Goal: Transaction & Acquisition: Purchase product/service

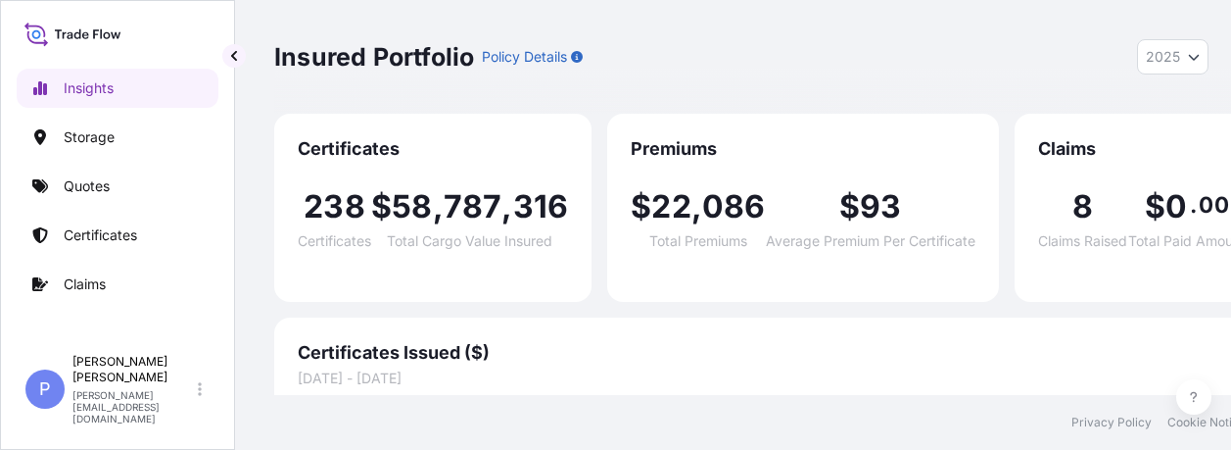
select select "2025"
click at [71, 133] on p "Storage" at bounding box center [89, 137] width 51 height 20
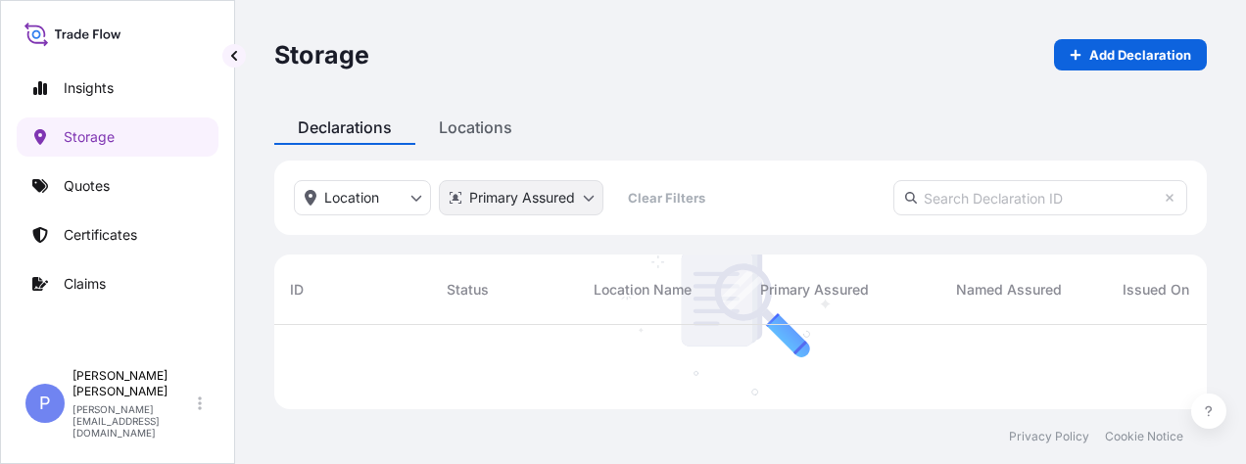
scroll to position [139, 917]
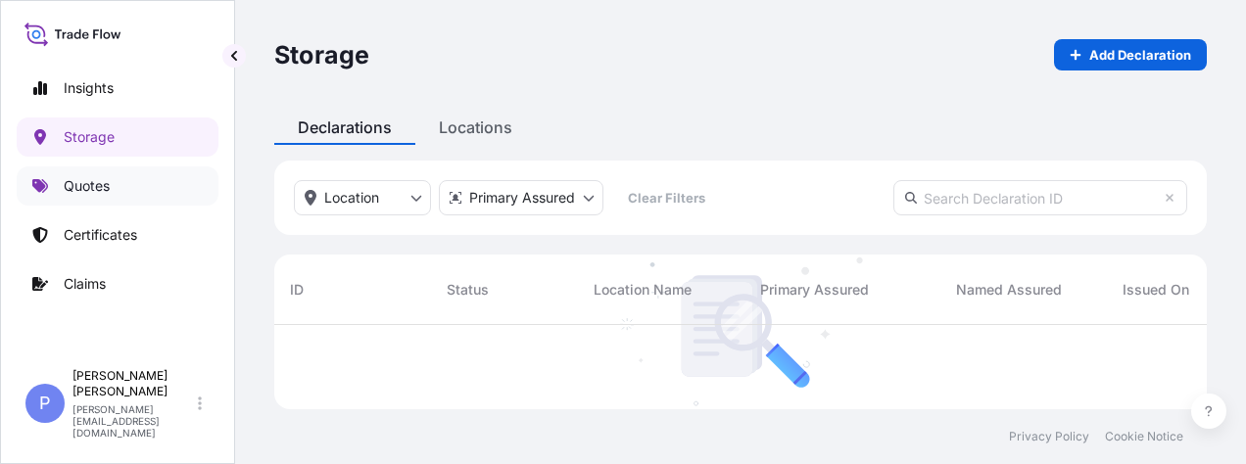
click at [97, 195] on p "Quotes" at bounding box center [87, 186] width 46 height 20
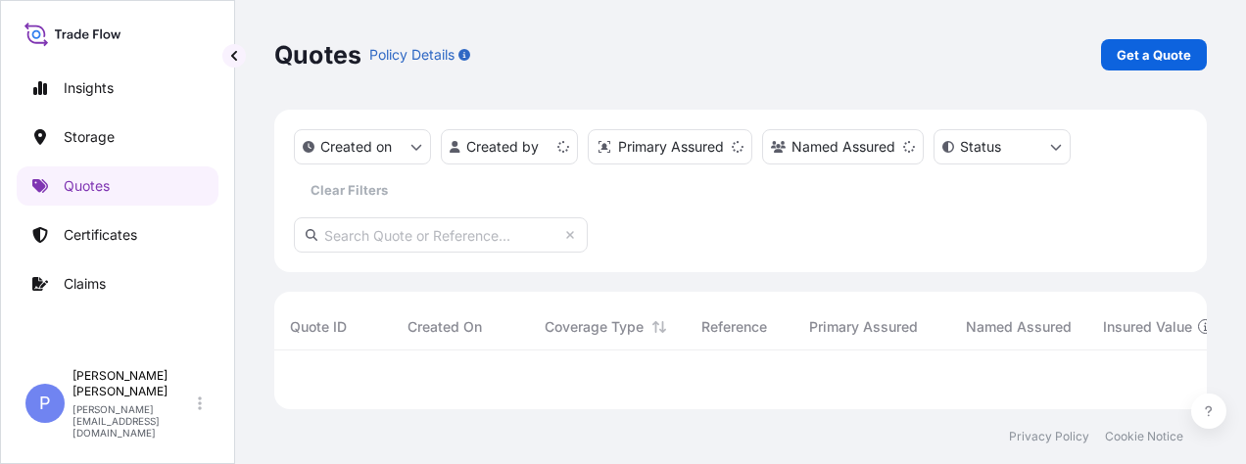
scroll to position [43, 917]
click at [1175, 59] on p "Get a Quote" at bounding box center [1153, 55] width 74 height 20
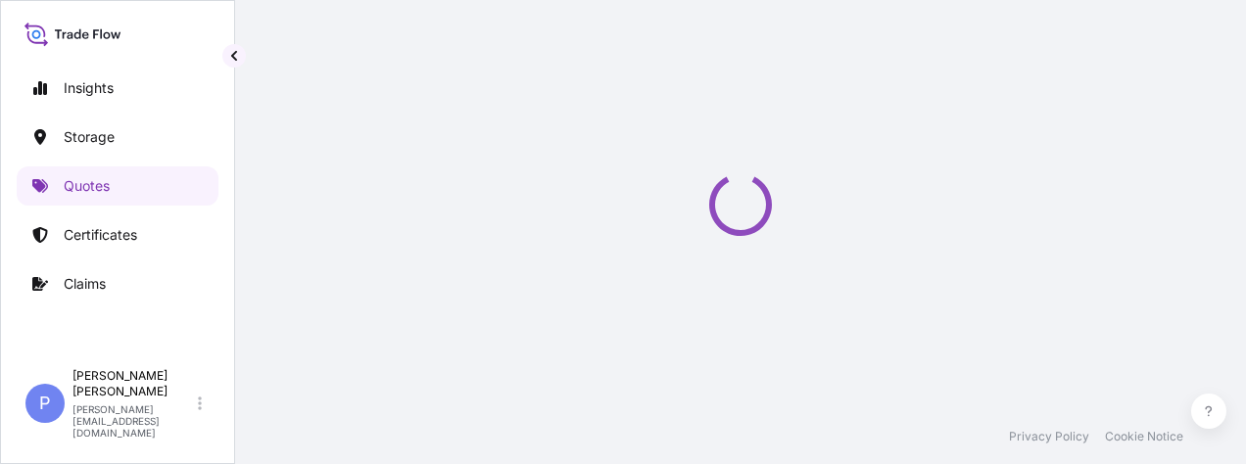
select select "Water"
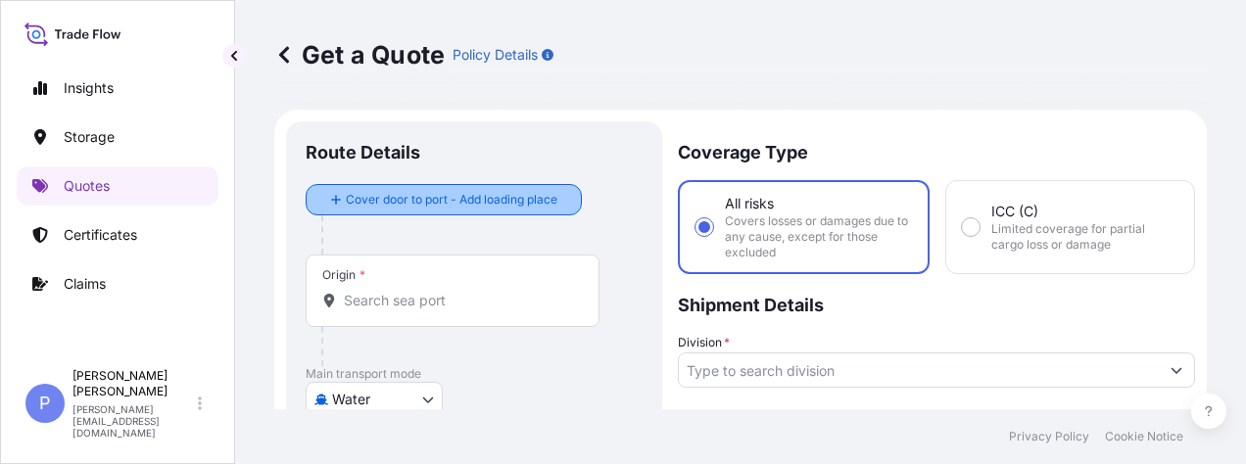
scroll to position [98, 0]
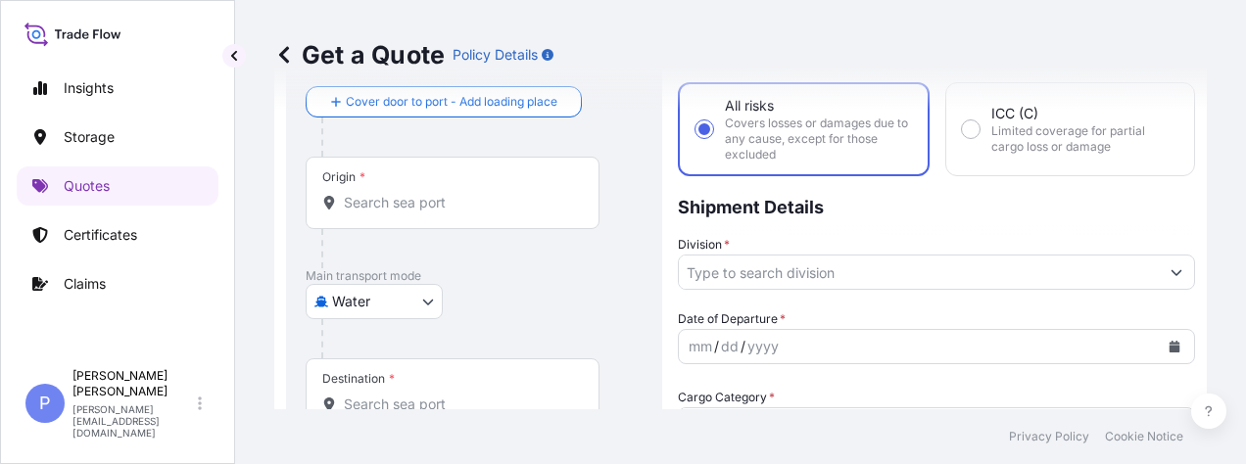
click at [335, 99] on div "Get a Quote Policy Details" at bounding box center [740, 55] width 932 height 110
click at [335, 105] on div "Get a Quote Policy Details" at bounding box center [740, 55] width 932 height 110
click at [349, 104] on div "Get a Quote Policy Details" at bounding box center [740, 55] width 932 height 110
click at [332, 102] on div "Get a Quote Policy Details" at bounding box center [740, 55] width 932 height 110
click at [341, 136] on div at bounding box center [481, 137] width 321 height 39
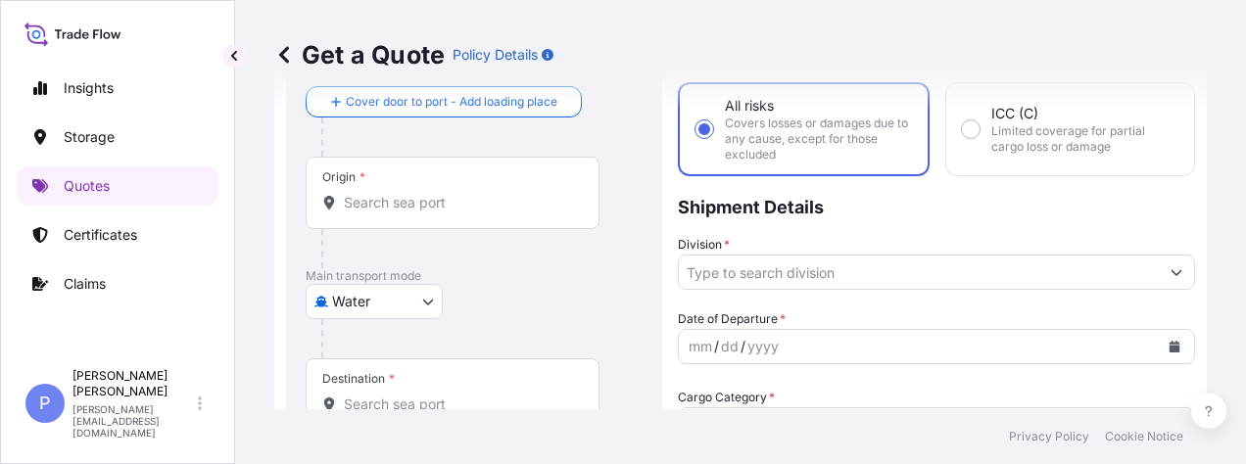
scroll to position [0, 0]
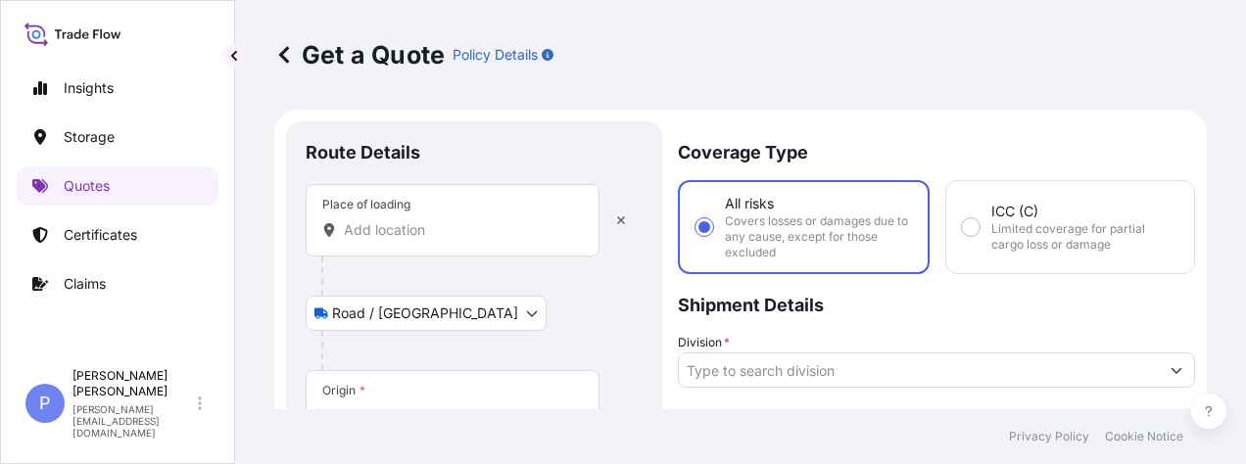
click at [370, 229] on input "Place of loading" at bounding box center [459, 230] width 231 height 20
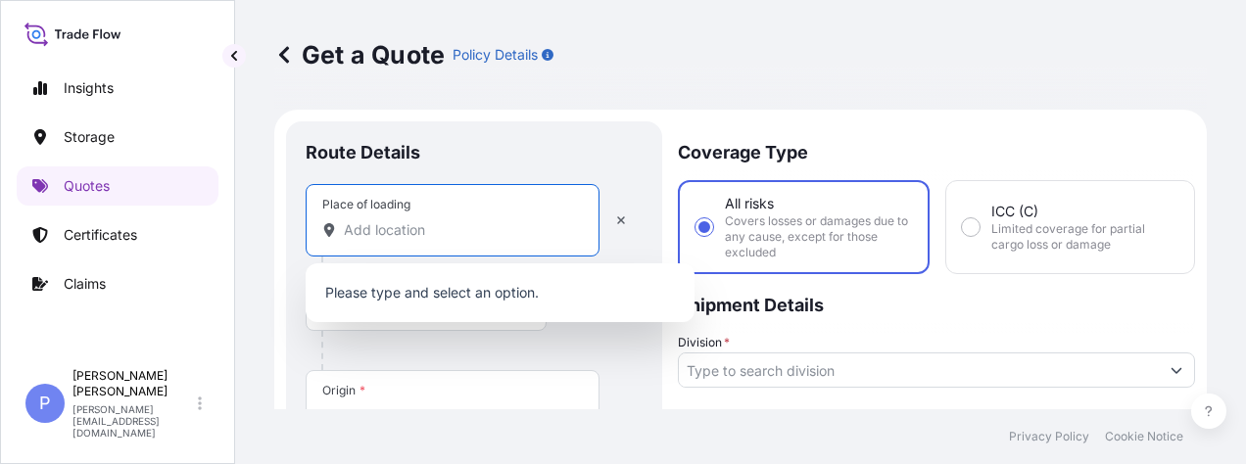
paste input "Zhangjiagang,"
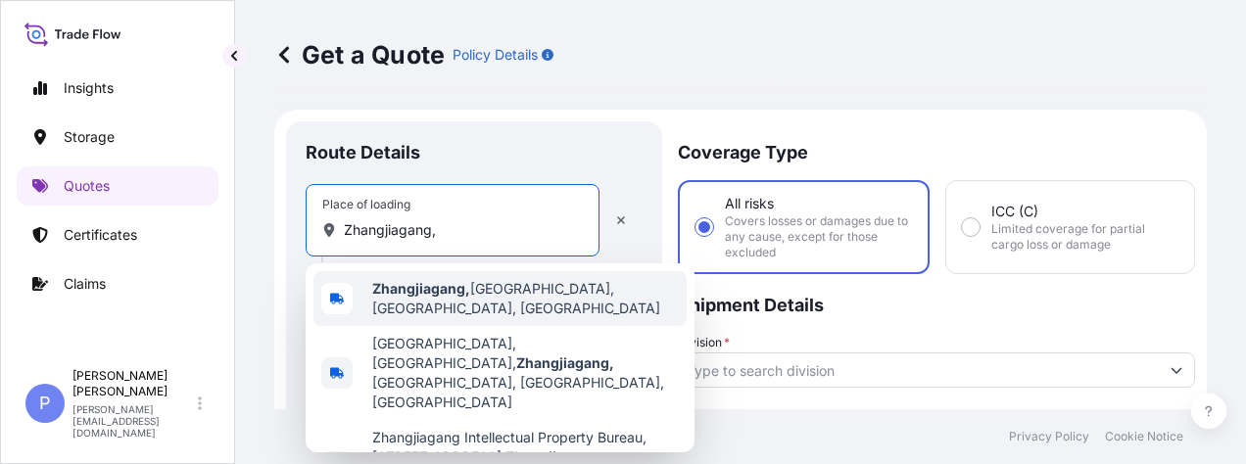
click at [416, 311] on div "[GEOGRAPHIC_DATA], [GEOGRAPHIC_DATA], [GEOGRAPHIC_DATA], [GEOGRAPHIC_DATA]" at bounding box center [499, 298] width 373 height 55
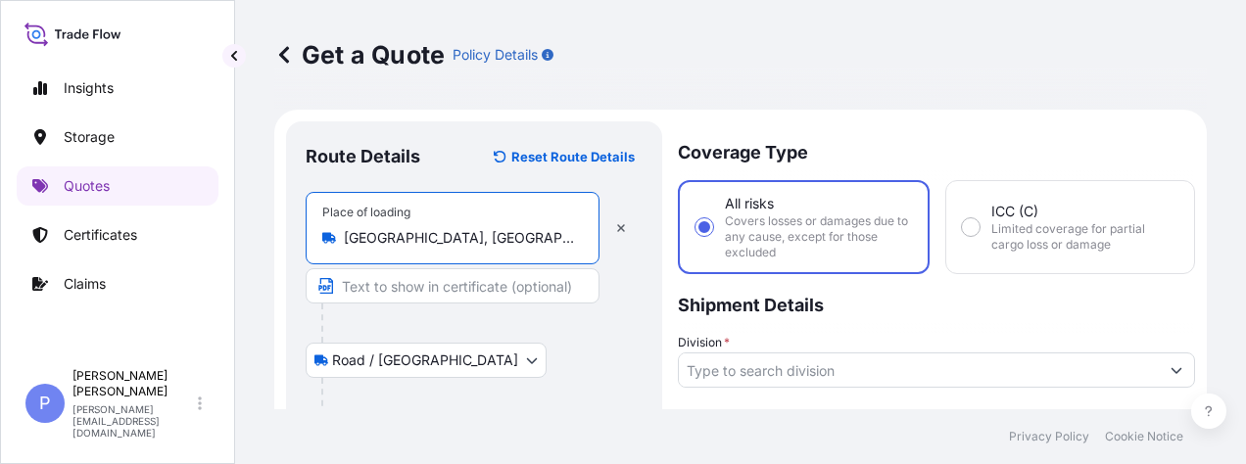
type input "[GEOGRAPHIC_DATA], [GEOGRAPHIC_DATA], [GEOGRAPHIC_DATA], [GEOGRAPHIC_DATA]"
click at [388, 292] on input "Text to appear on certificate" at bounding box center [453, 285] width 294 height 35
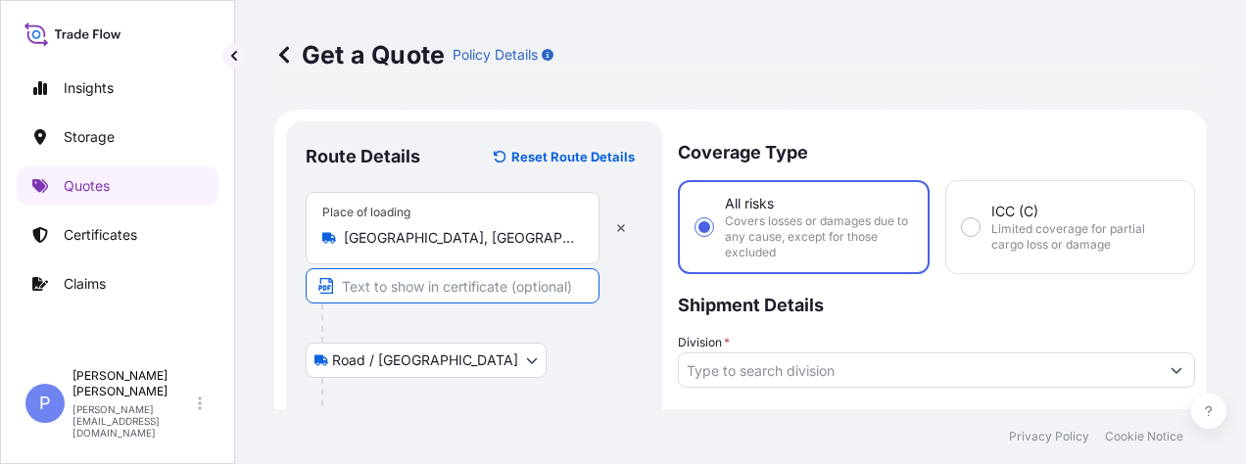
click at [368, 282] on input "Text to appear on certificate" at bounding box center [453, 285] width 294 height 35
paste input "[STREET_ADDRESS], [GEOGRAPHIC_DATA]"
type input "[STREET_ADDRESS], [GEOGRAPHIC_DATA]"
click at [517, 364] on div "Road / [GEOGRAPHIC_DATA] / Inland" at bounding box center [474, 360] width 337 height 35
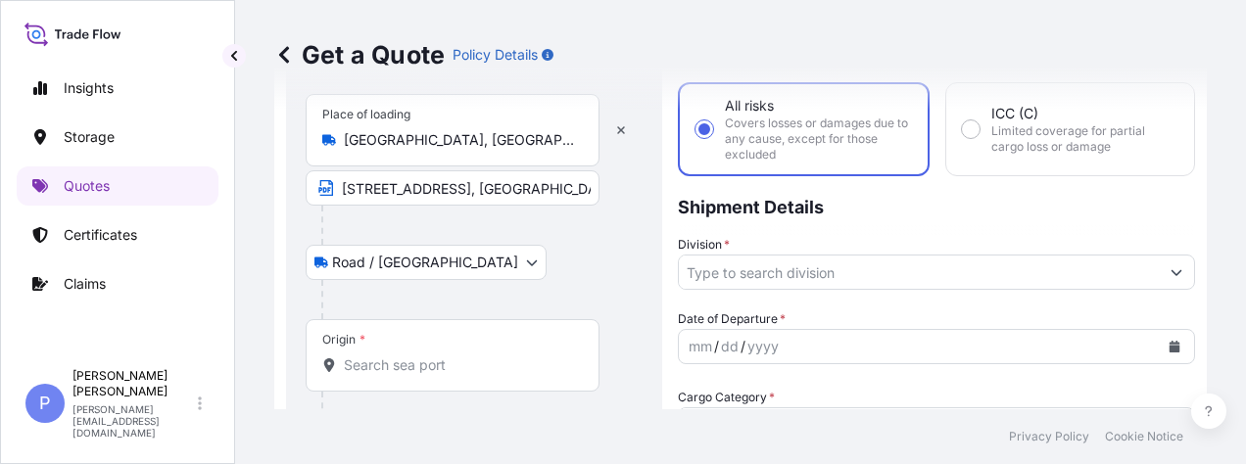
scroll to position [196, 0]
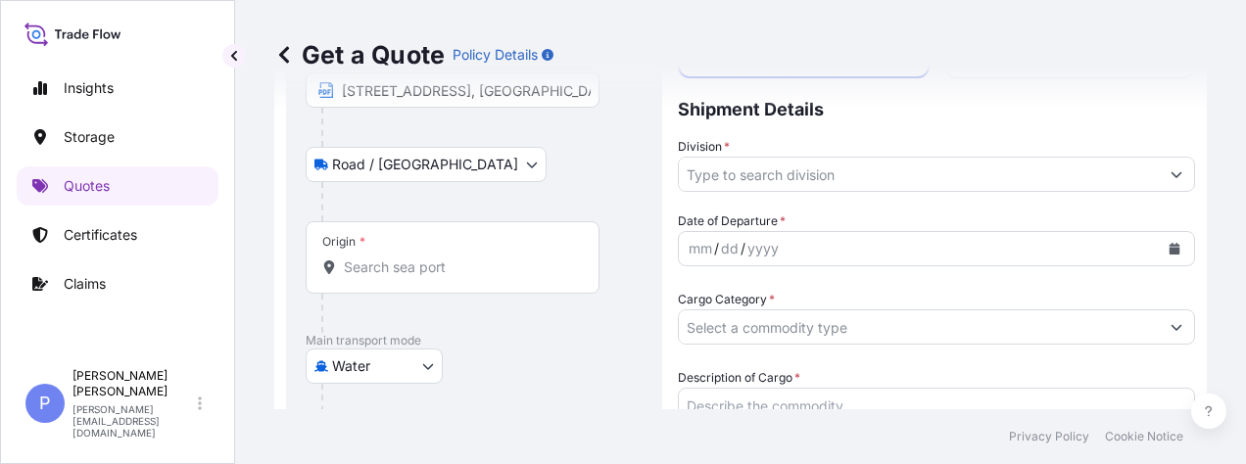
click at [443, 274] on input "Origin *" at bounding box center [459, 268] width 231 height 20
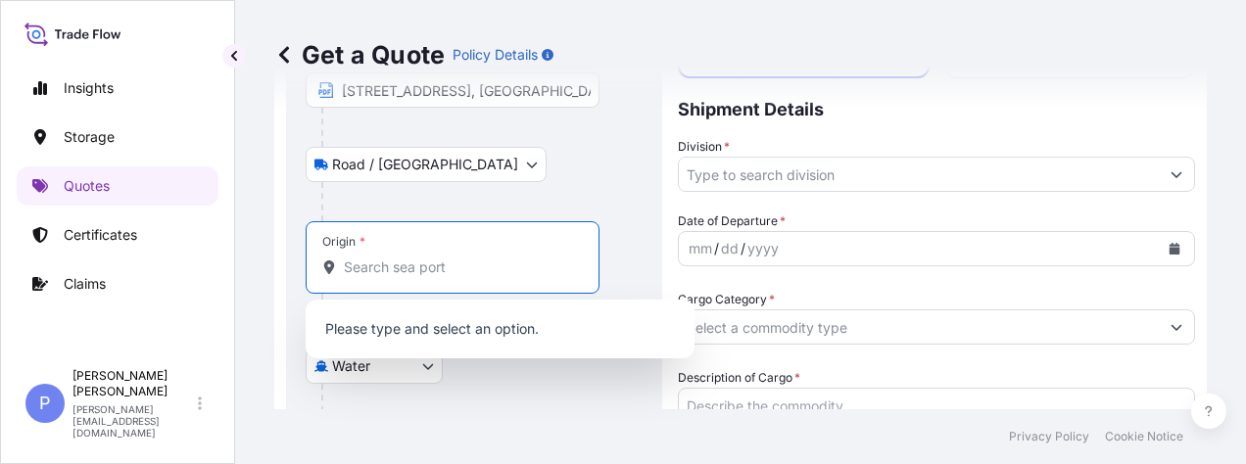
click at [397, 271] on input "Origin *" at bounding box center [459, 268] width 231 height 20
click at [400, 262] on input "Origin *" at bounding box center [459, 268] width 231 height 20
type input "s"
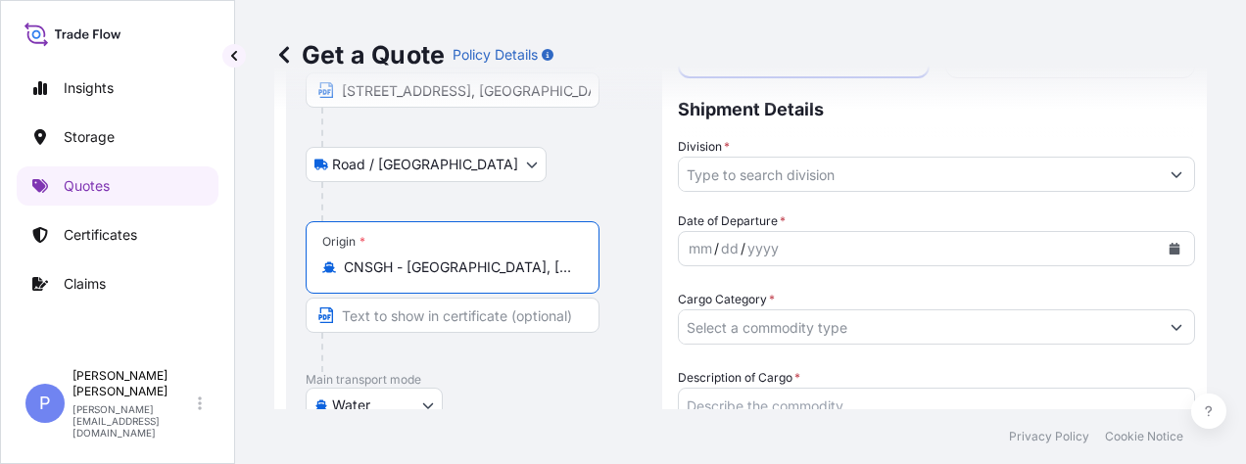
drag, startPoint x: 523, startPoint y: 268, endPoint x: 260, endPoint y: 255, distance: 263.8
click at [260, 255] on div "Get a Quote Policy Details Route Details Reset Route Details Place of loading […" at bounding box center [740, 204] width 1011 height 409
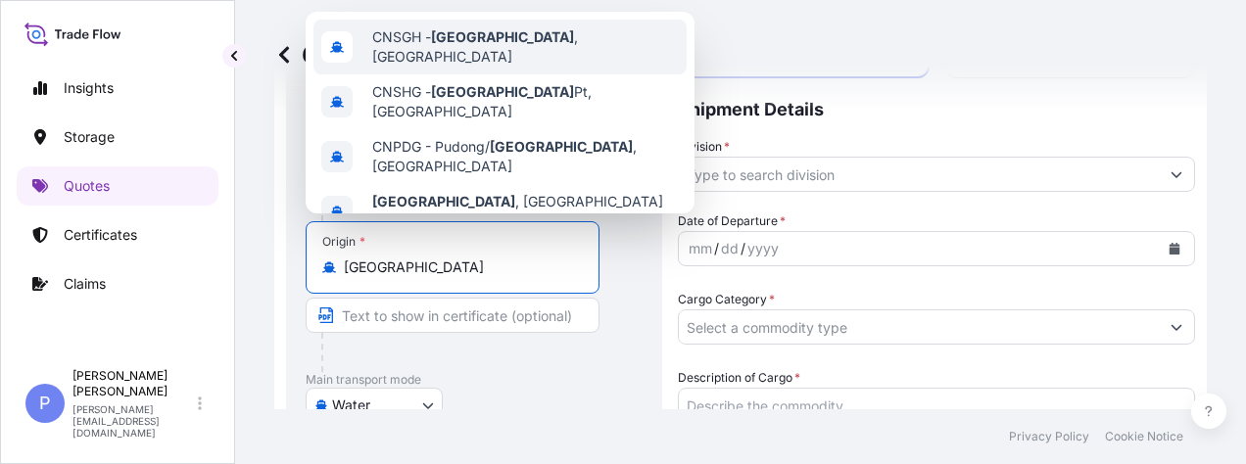
click at [475, 45] on b "[GEOGRAPHIC_DATA]" at bounding box center [502, 36] width 143 height 17
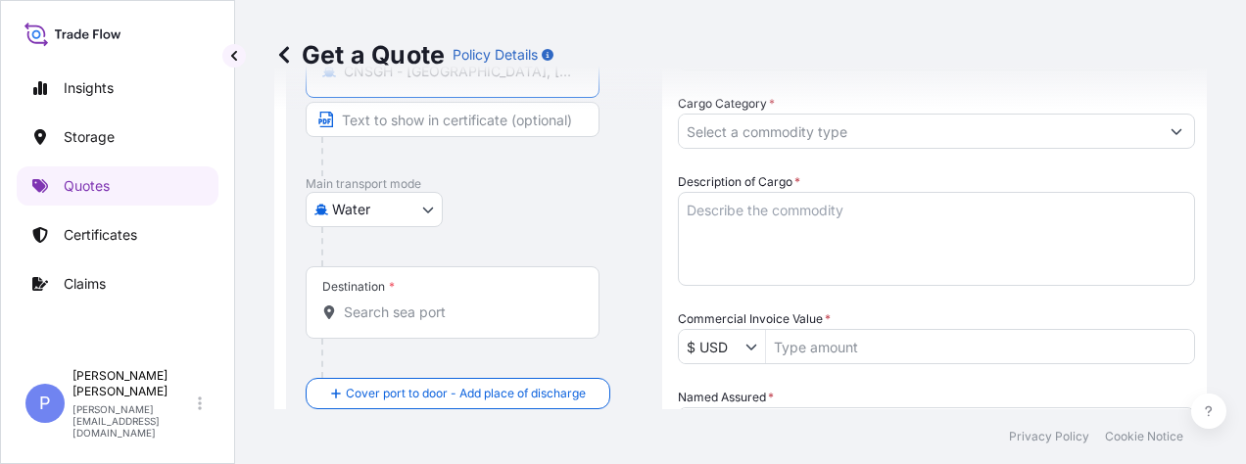
scroll to position [490, 0]
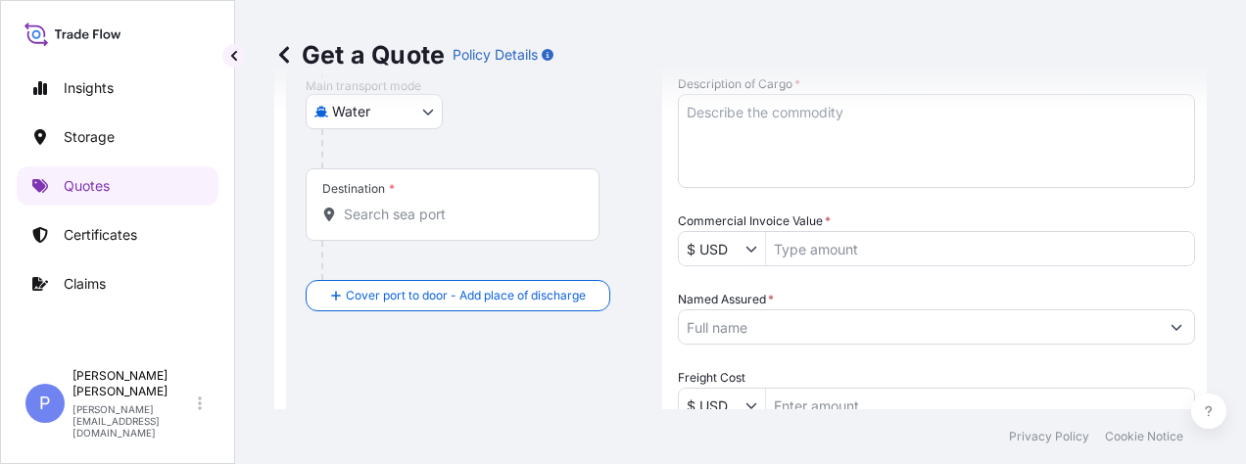
type input "CNSGH - [GEOGRAPHIC_DATA], [GEOGRAPHIC_DATA]"
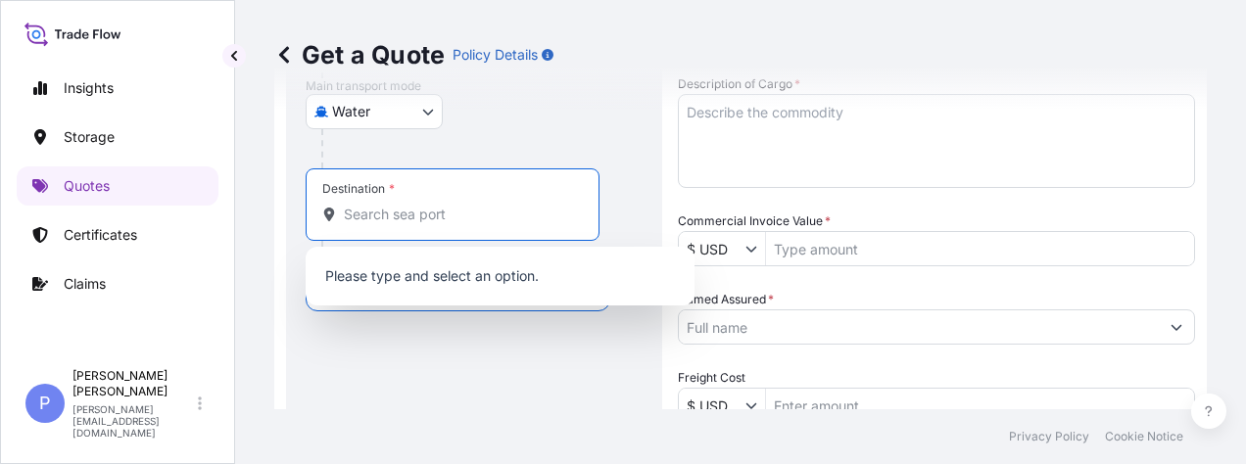
click at [355, 213] on input "Destination *" at bounding box center [459, 215] width 231 height 20
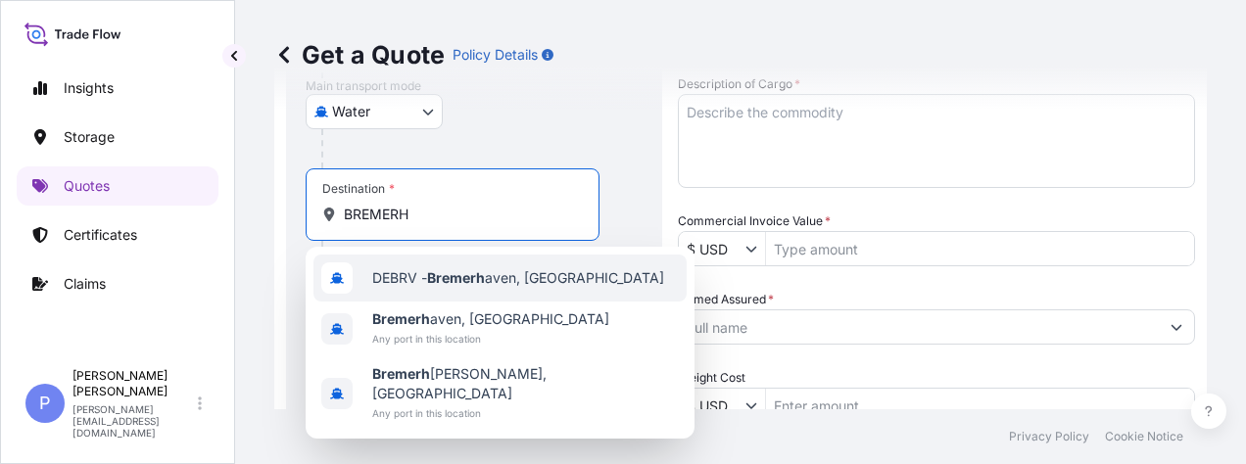
click at [521, 276] on span "DEBRV - [GEOGRAPHIC_DATA], [GEOGRAPHIC_DATA]" at bounding box center [518, 278] width 292 height 20
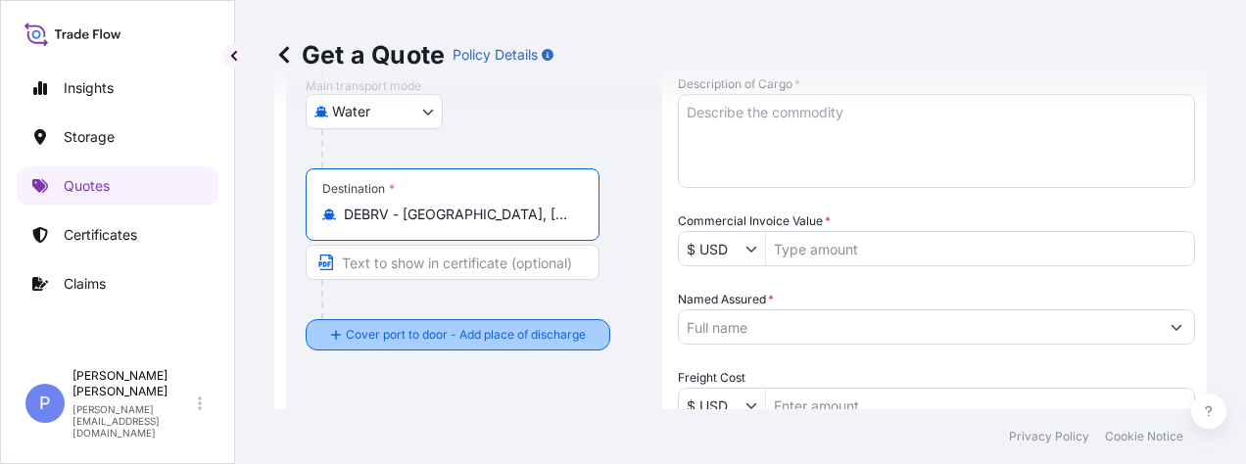
type input "DEBRV - [GEOGRAPHIC_DATA], [GEOGRAPHIC_DATA]"
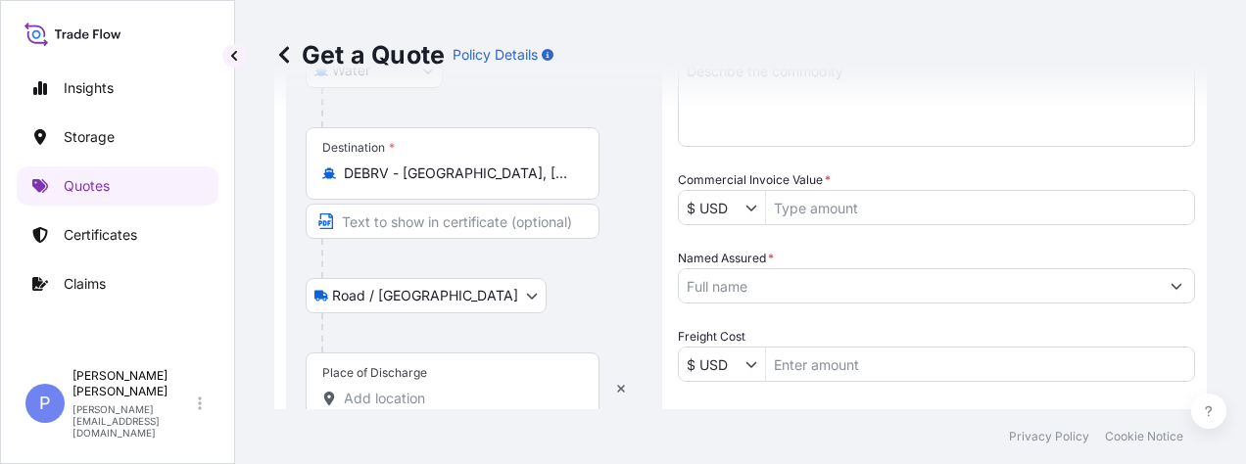
scroll to position [634, 0]
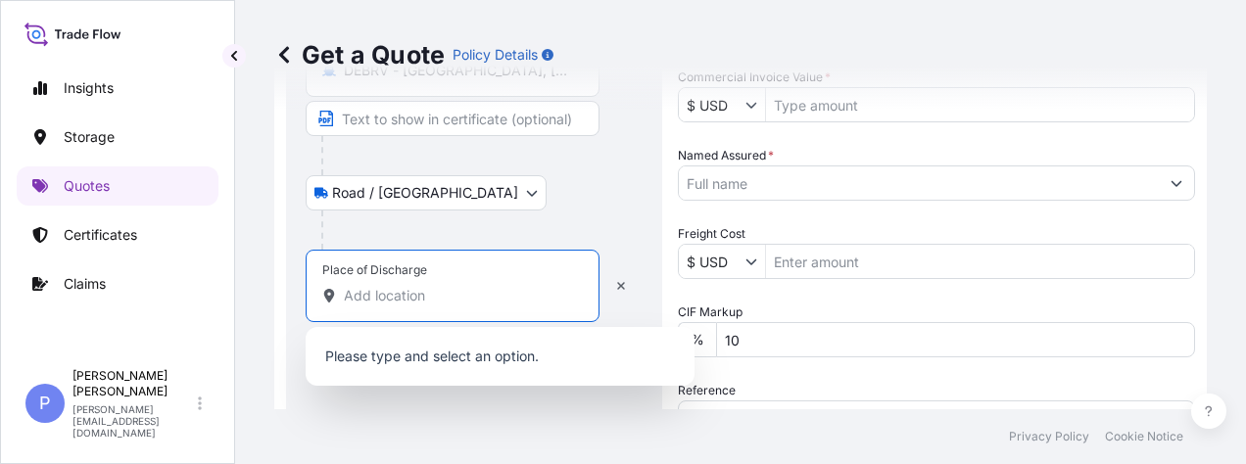
click at [362, 298] on input "Place of Discharge" at bounding box center [459, 296] width 231 height 20
click at [347, 298] on input "Place of Discharge" at bounding box center [459, 296] width 231 height 20
paste input "[STREET_ADDRESS]."
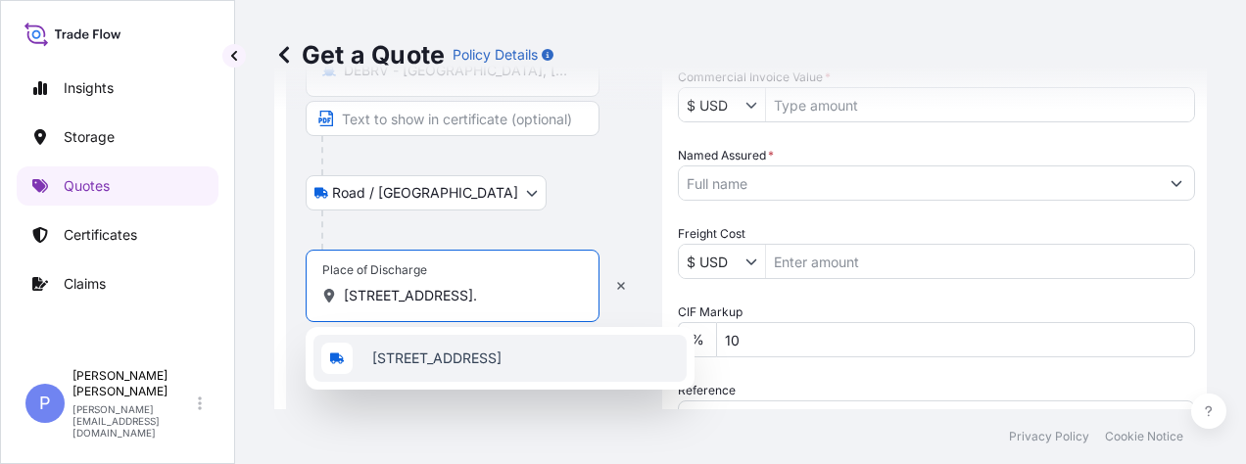
click at [483, 358] on span "[STREET_ADDRESS]" at bounding box center [436, 359] width 129 height 20
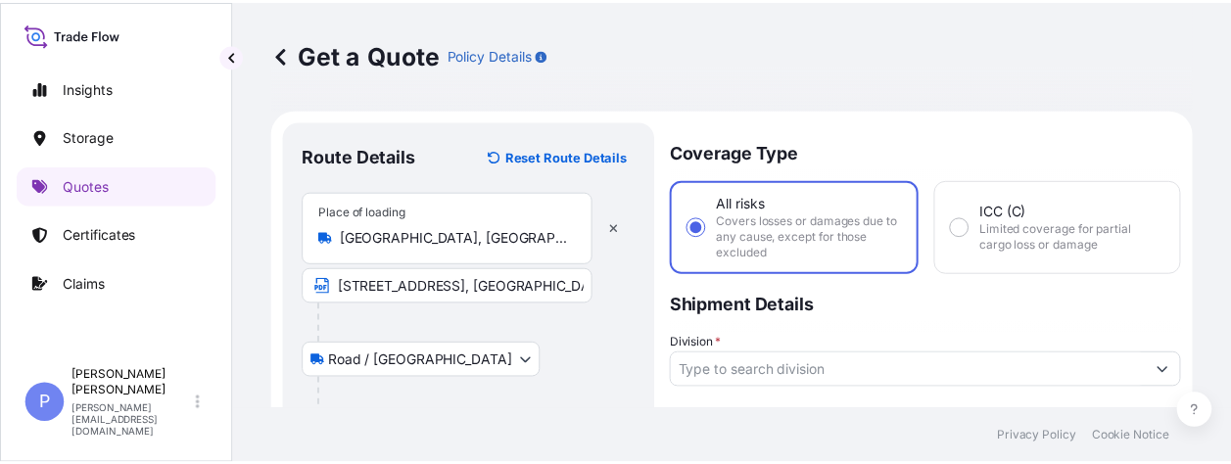
scroll to position [196, 0]
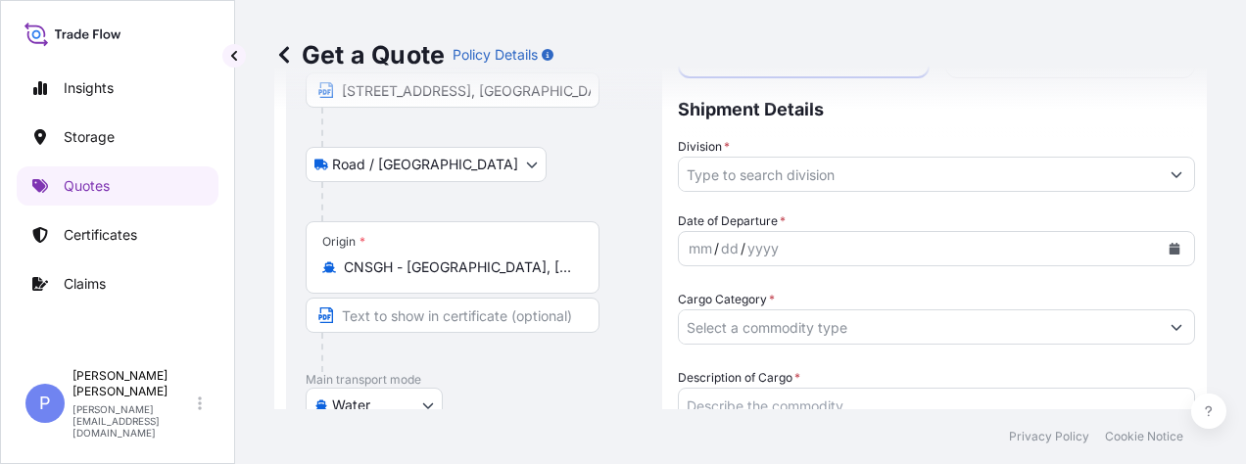
type input "[STREET_ADDRESS]"
click at [1159, 175] on button "Show suggestions" at bounding box center [1176, 174] width 35 height 35
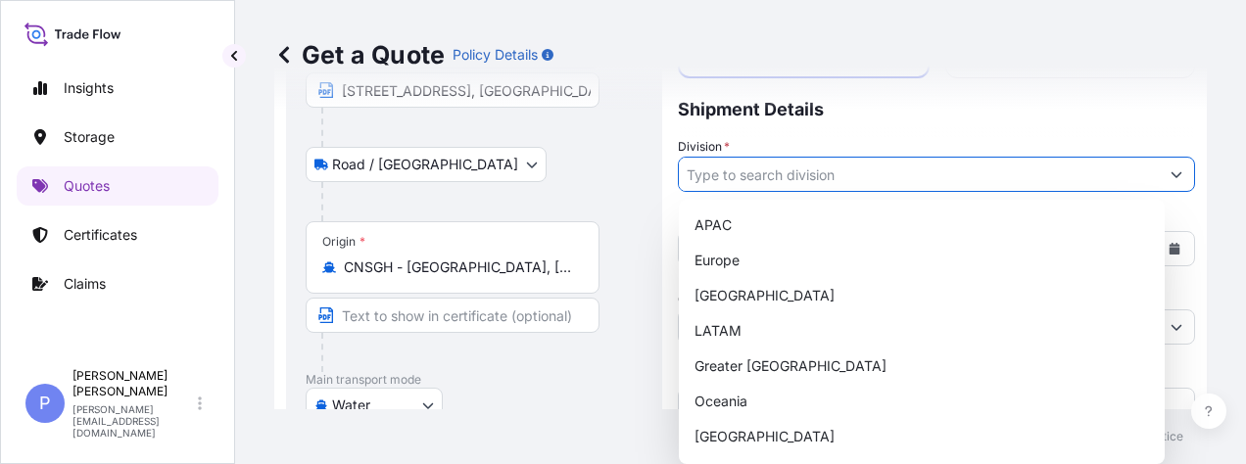
scroll to position [0, 0]
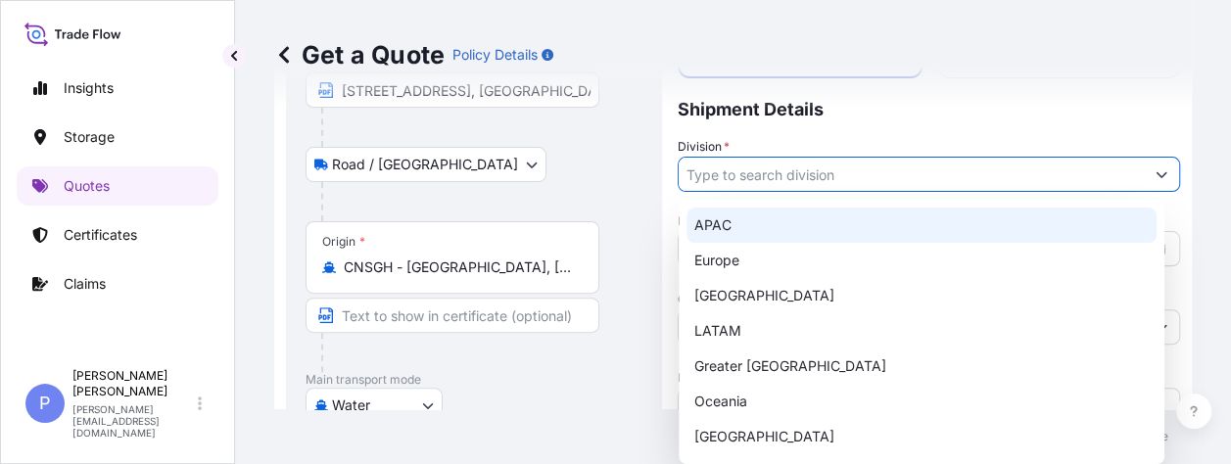
click at [819, 216] on div "APAC" at bounding box center [922, 225] width 470 height 35
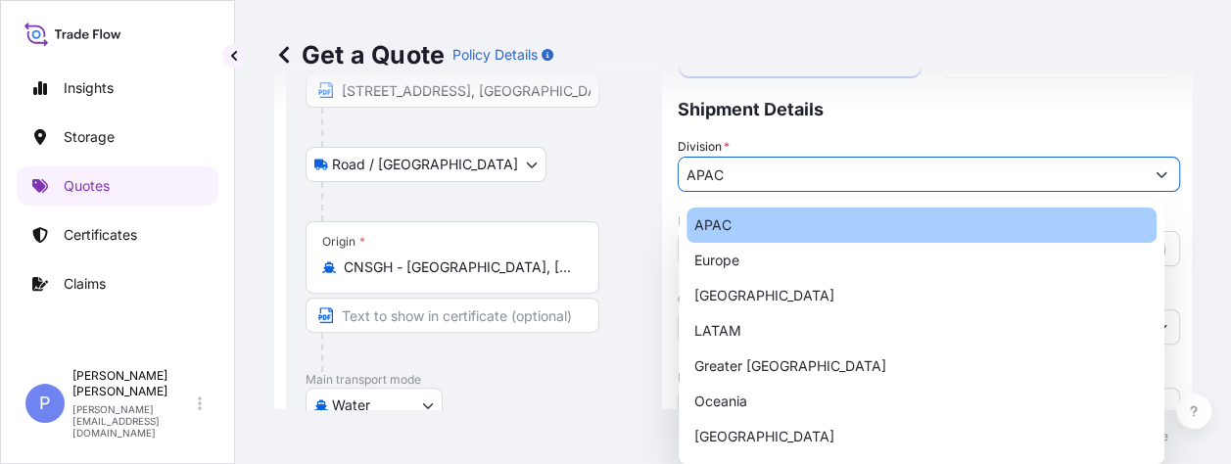
type input "APAC"
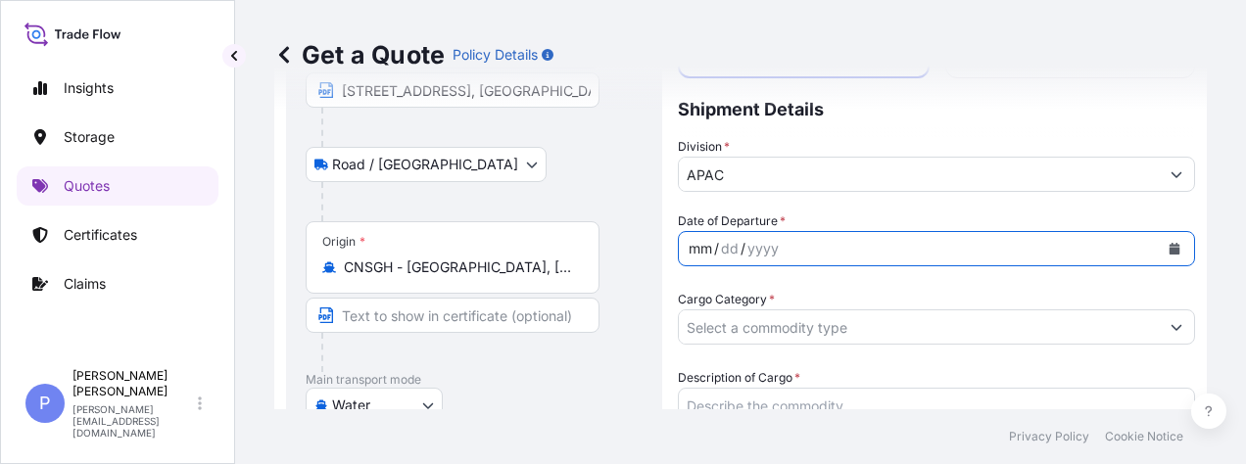
click at [795, 249] on div "mm / dd / yyyy" at bounding box center [919, 248] width 480 height 35
click at [1169, 245] on icon "Calendar" at bounding box center [1174, 249] width 11 height 12
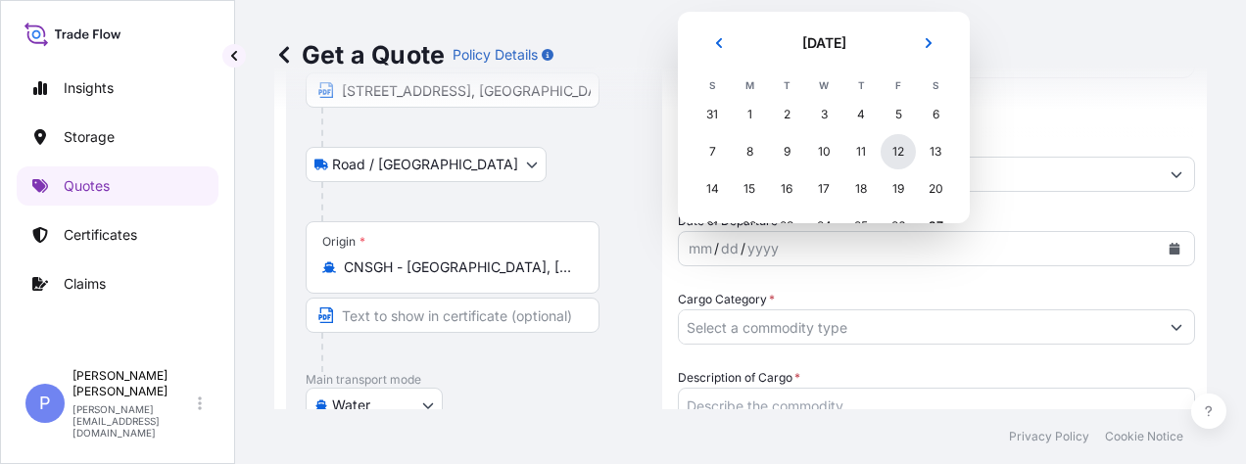
click at [895, 154] on div "12" at bounding box center [897, 151] width 35 height 35
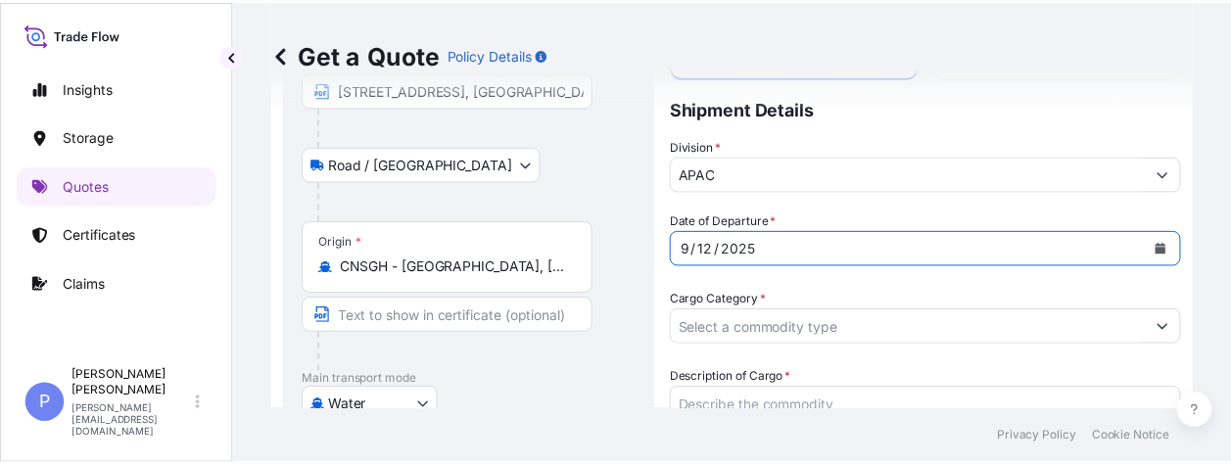
scroll to position [294, 0]
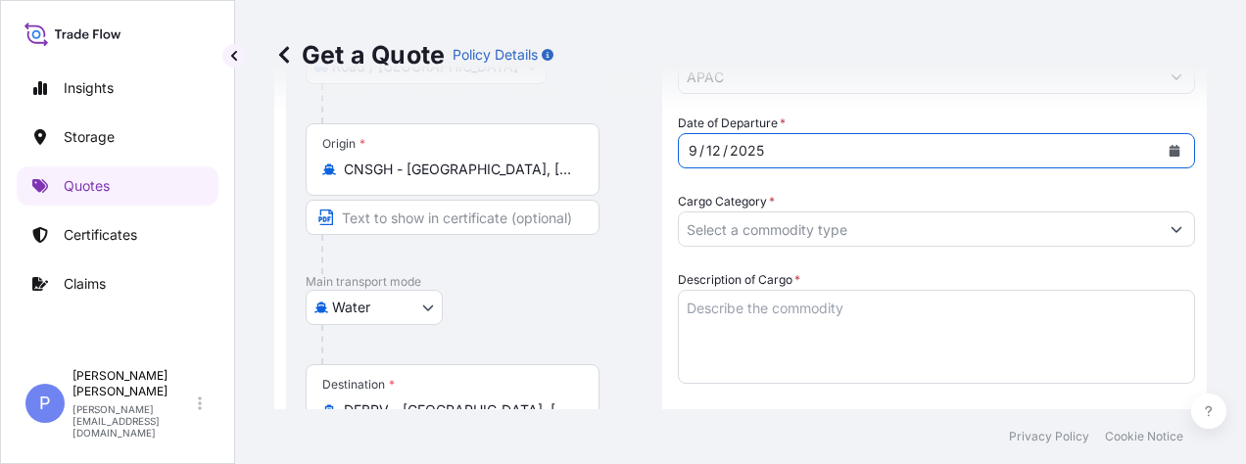
click at [736, 229] on input "Cargo Category *" at bounding box center [919, 229] width 480 height 35
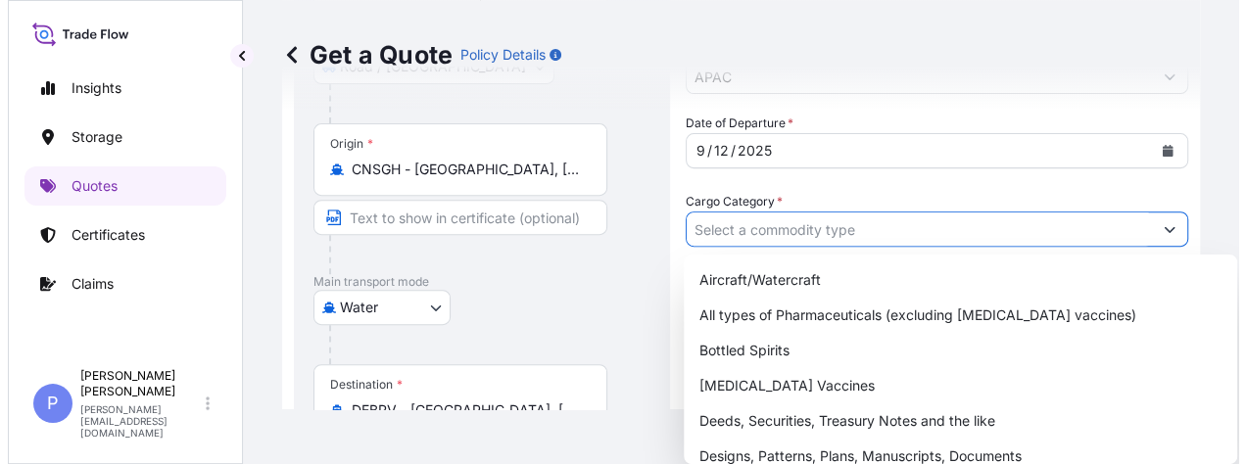
scroll to position [98, 0]
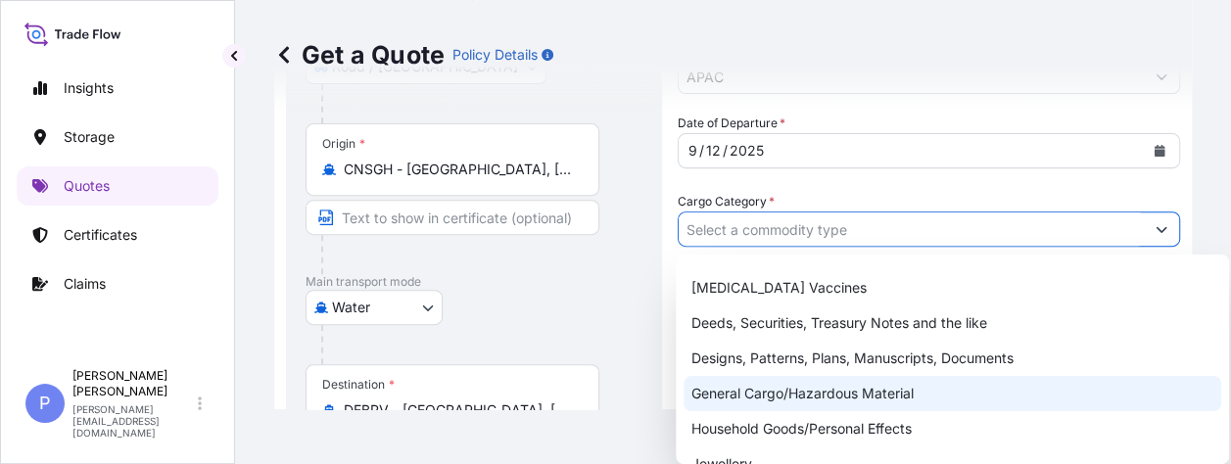
click at [802, 407] on div "General Cargo/Hazardous Material" at bounding box center [953, 393] width 538 height 35
type input "General Cargo/Hazardous Material"
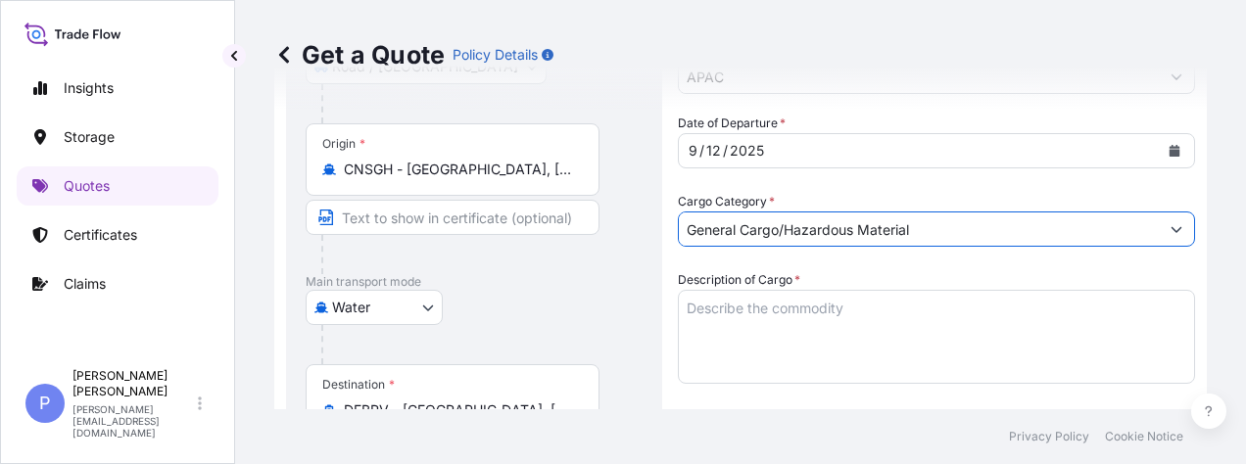
click at [748, 306] on textarea "Description of Cargo *" at bounding box center [936, 337] width 517 height 94
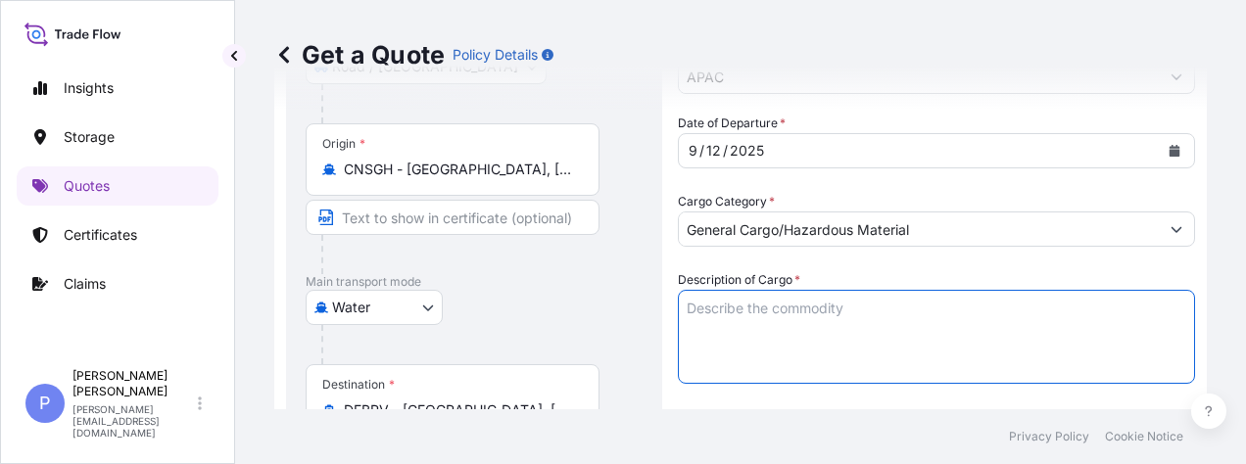
paste textarea "METAL BRACKET G22"
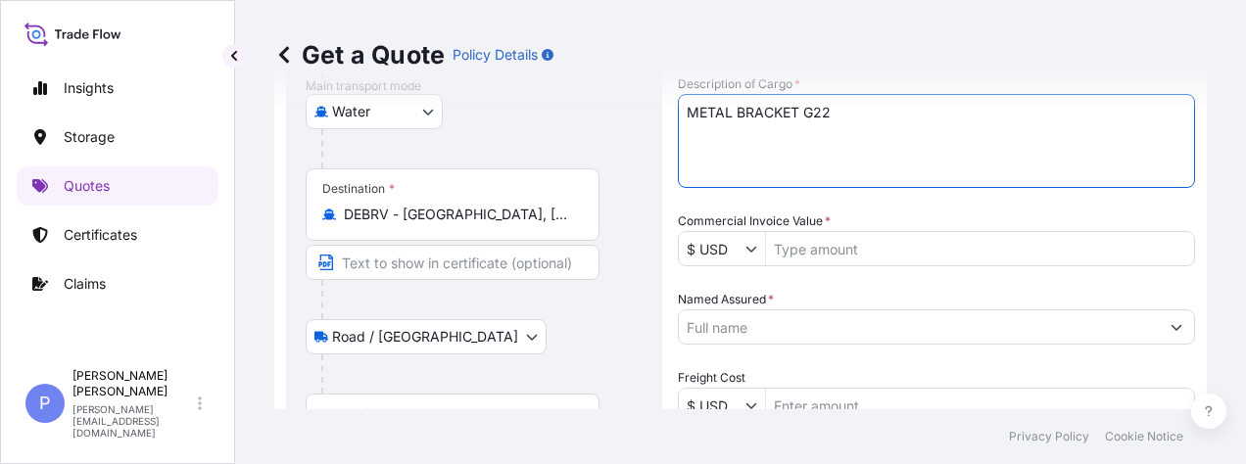
type textarea "METAL BRACKET G22"
click at [755, 253] on icon "Show suggestions" at bounding box center [751, 249] width 12 height 12
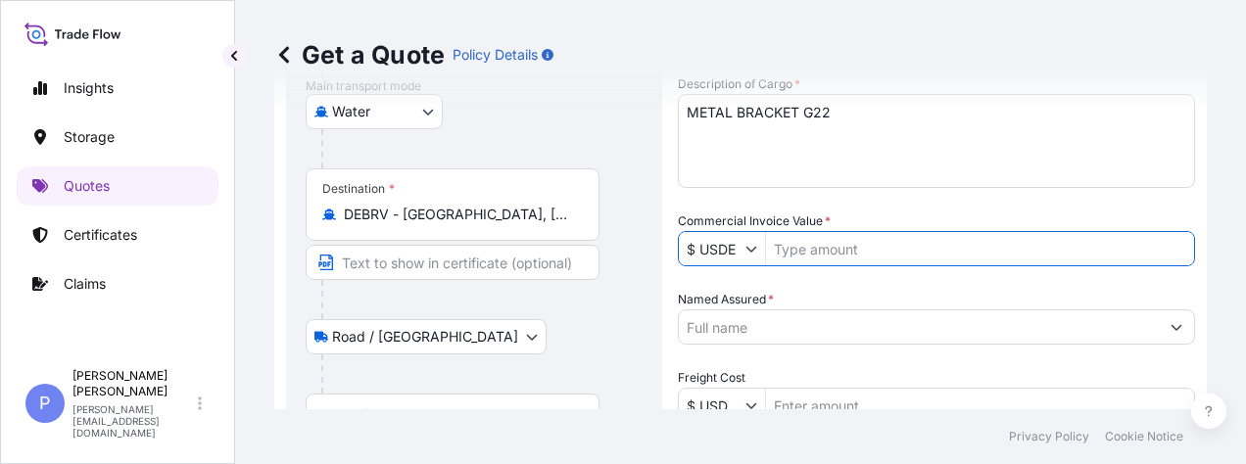
click at [748, 253] on icon "Show suggestions" at bounding box center [751, 249] width 12 height 12
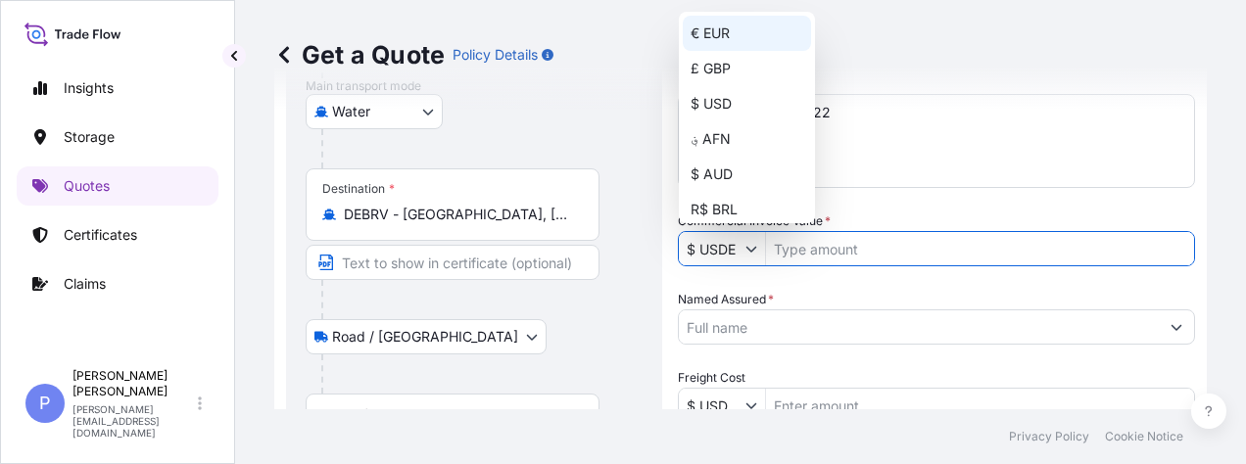
click at [725, 33] on div "€ EUR" at bounding box center [747, 33] width 128 height 35
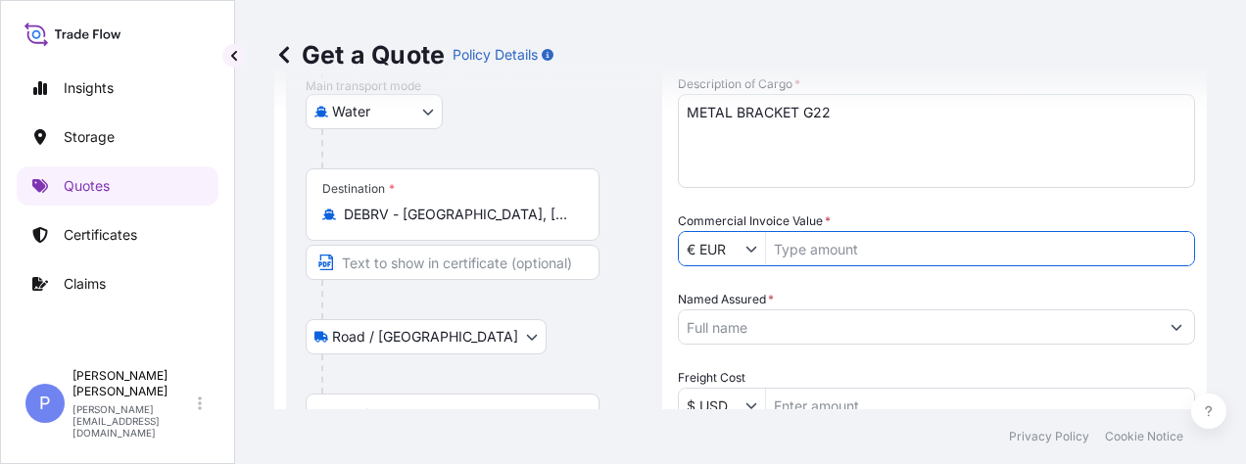
type input "€ EUR"
click at [832, 247] on input "Commercial Invoice Value *" at bounding box center [980, 248] width 428 height 35
type input "4,088"
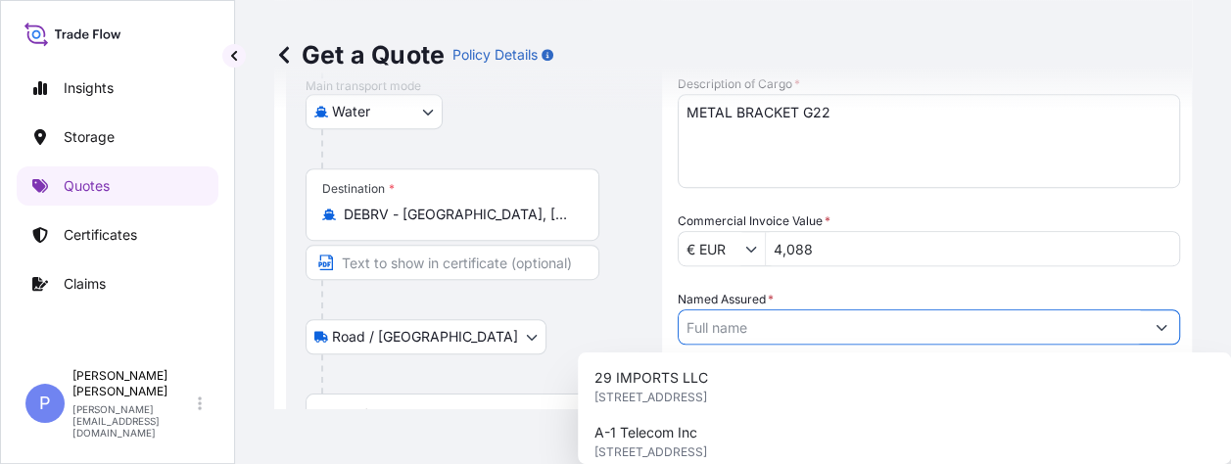
click at [842, 333] on input "Named Assured *" at bounding box center [911, 326] width 465 height 35
click at [729, 323] on input "Named Assured *" at bounding box center [911, 326] width 465 height 35
paste input "SUZHOU JIRUN NEW ENERGY PARTS CO., LTD."
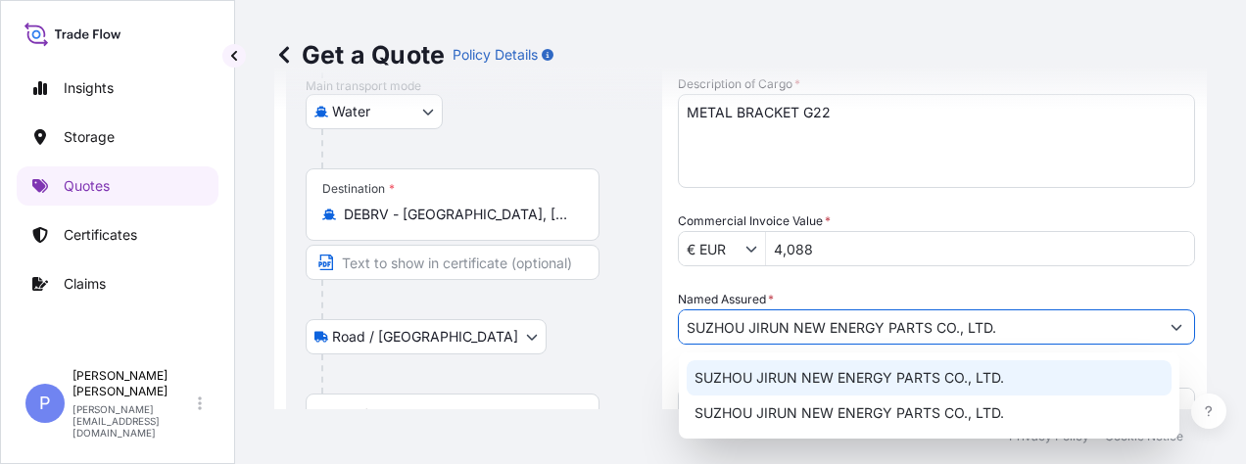
click at [880, 366] on div "SUZHOU JIRUN NEW ENERGY PARTS CO., LTD." at bounding box center [929, 377] width 485 height 35
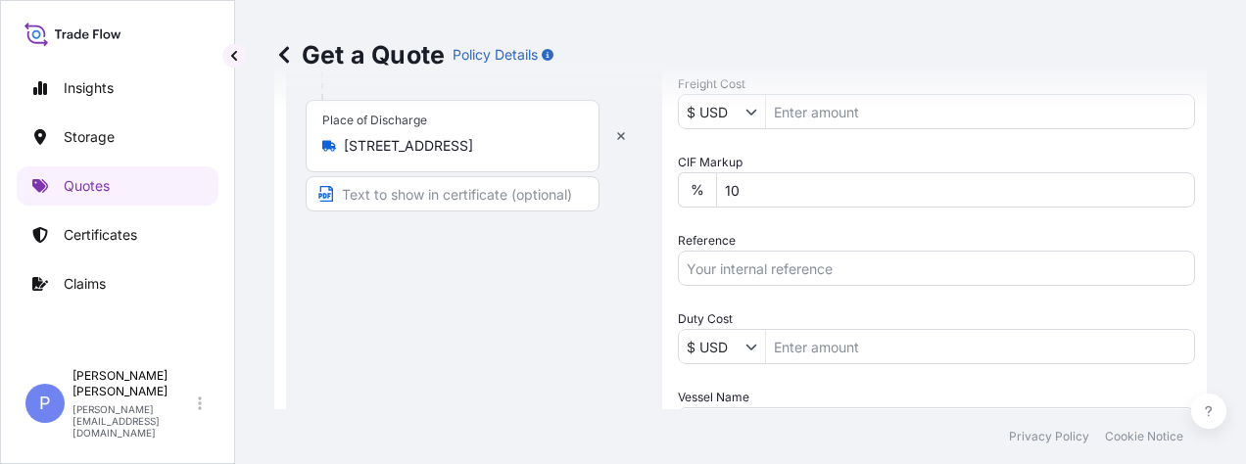
scroll to position [686, 0]
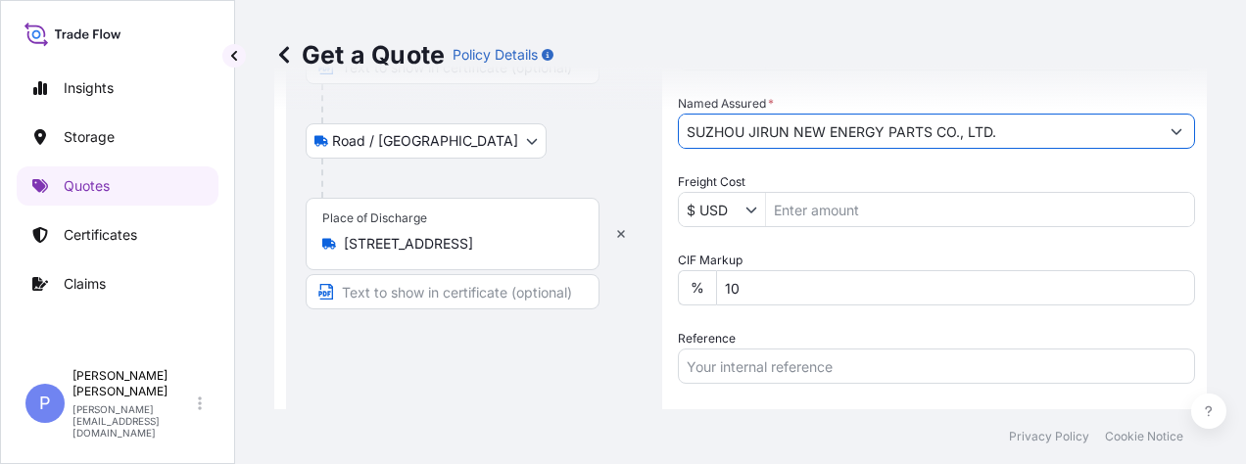
type input "SUZHOU JIRUN NEW ENERGY PARTS CO., LTD."
click at [699, 369] on input "Reference" at bounding box center [936, 366] width 517 height 35
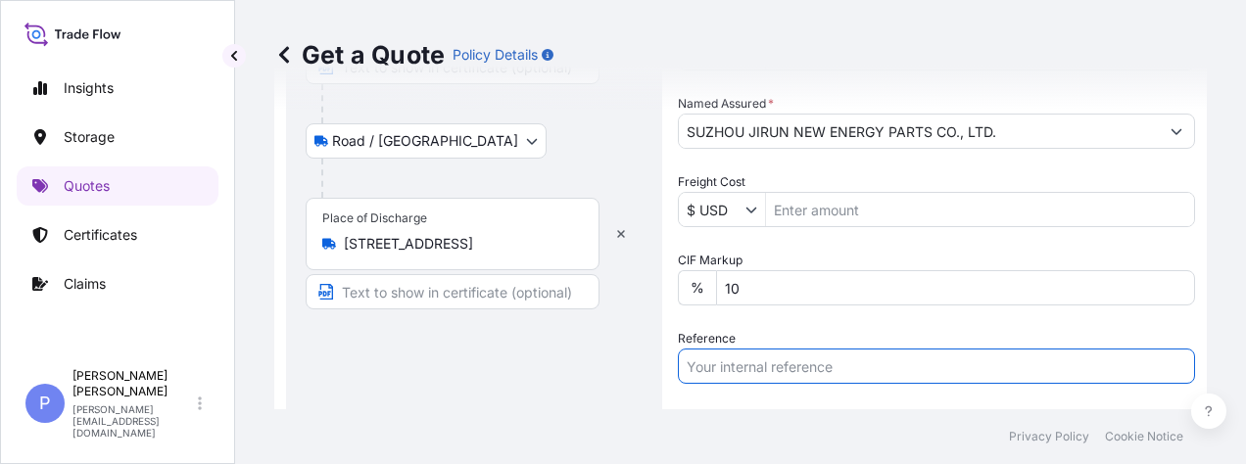
paste input "20250901"
click at [688, 367] on input "20250901" at bounding box center [936, 366] width 517 height 35
click at [806, 368] on input "INV#20250901" at bounding box center [936, 366] width 517 height 35
paste input "Purchase Order. : FWO031145RSK"
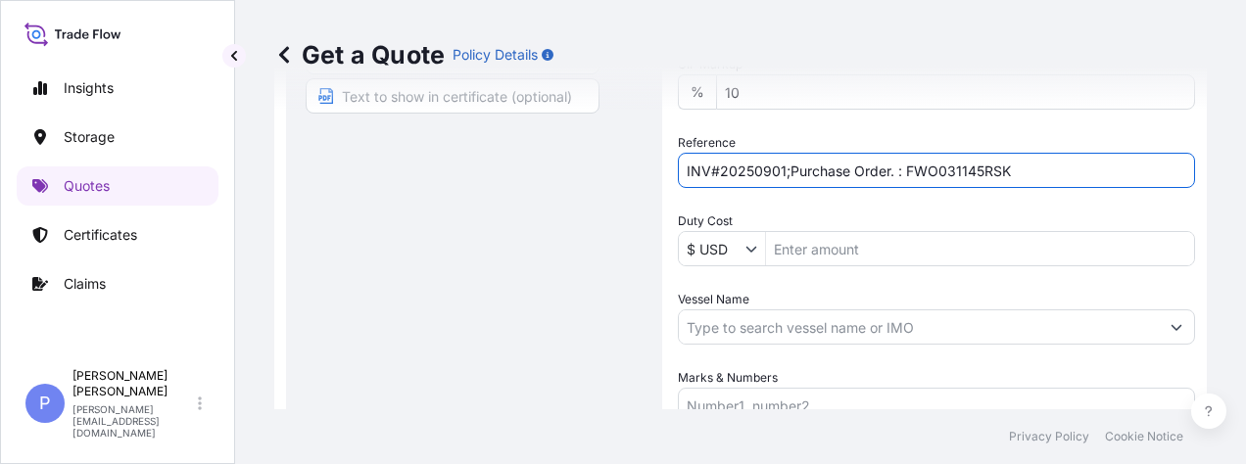
scroll to position [979, 0]
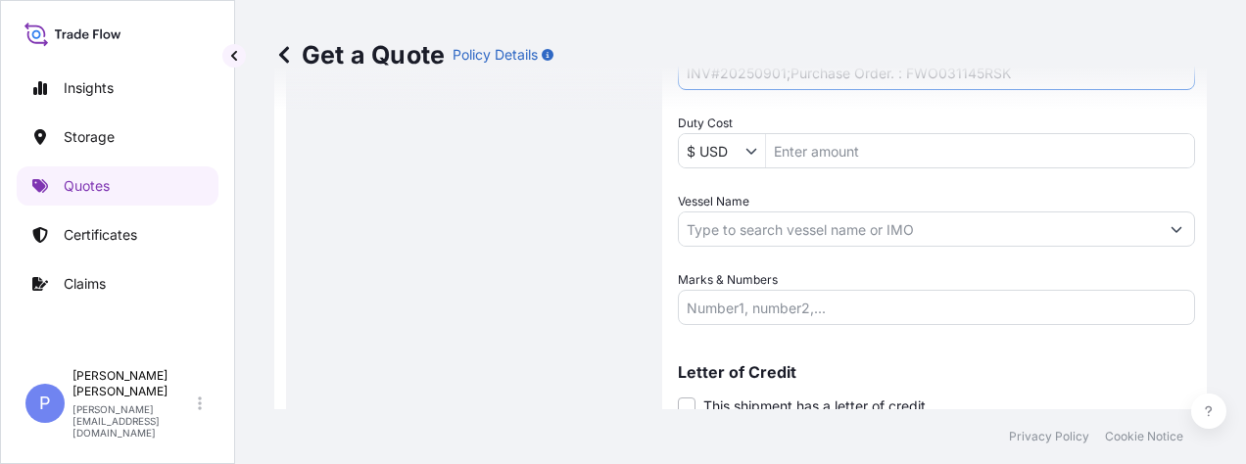
type input "INV#20250901;Purchase Order. : FWO031145RSK"
click at [733, 234] on input "Vessel Name" at bounding box center [919, 229] width 480 height 35
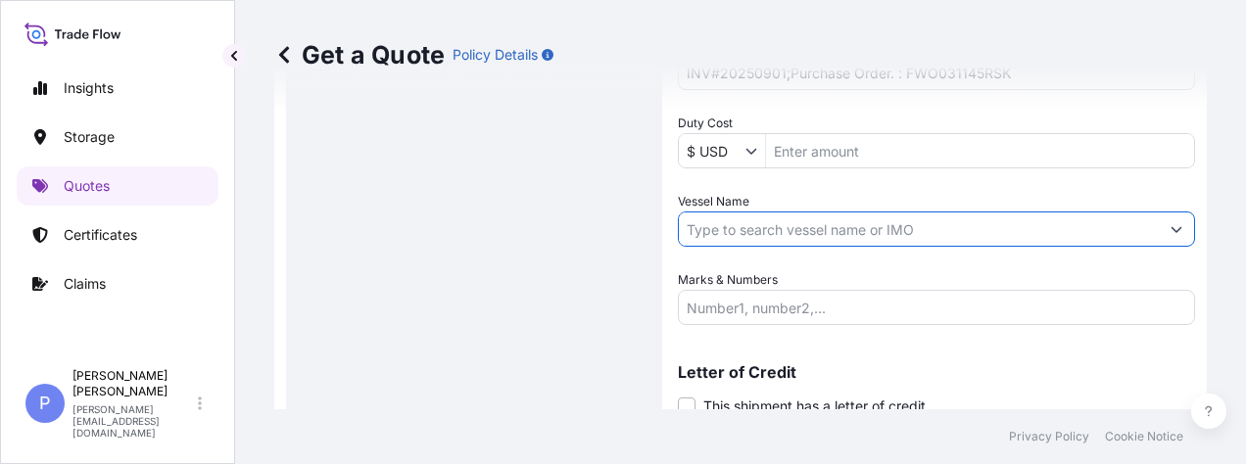
click at [719, 211] on label "Vessel Name" at bounding box center [713, 202] width 71 height 20
click at [719, 212] on input "Vessel Name" at bounding box center [919, 229] width 480 height 35
click at [718, 237] on input "Vessel Name" at bounding box center [919, 229] width 480 height 35
paste input "MSC IERANTO"
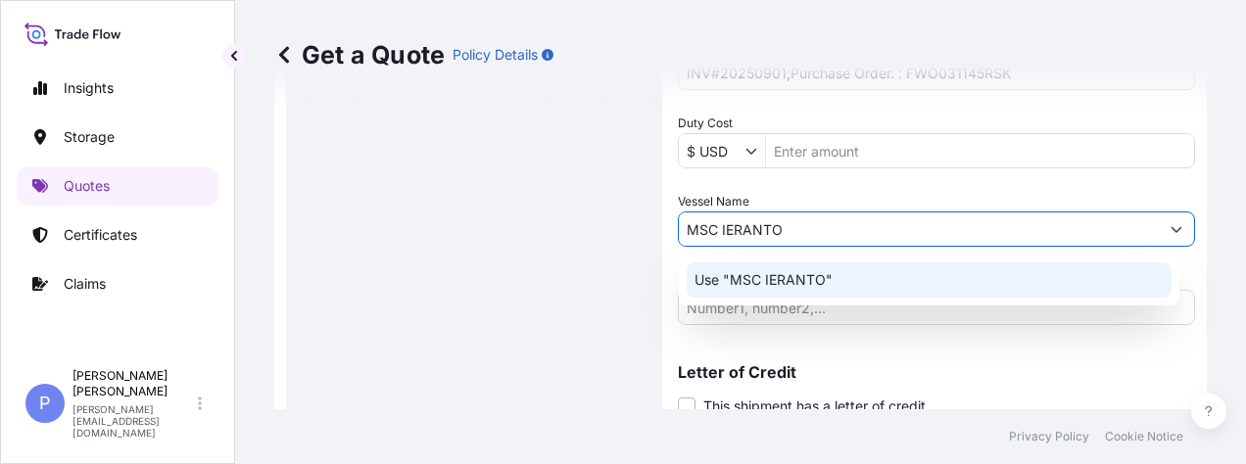
click at [744, 281] on p "Use "MSC IERANTO"" at bounding box center [763, 280] width 138 height 20
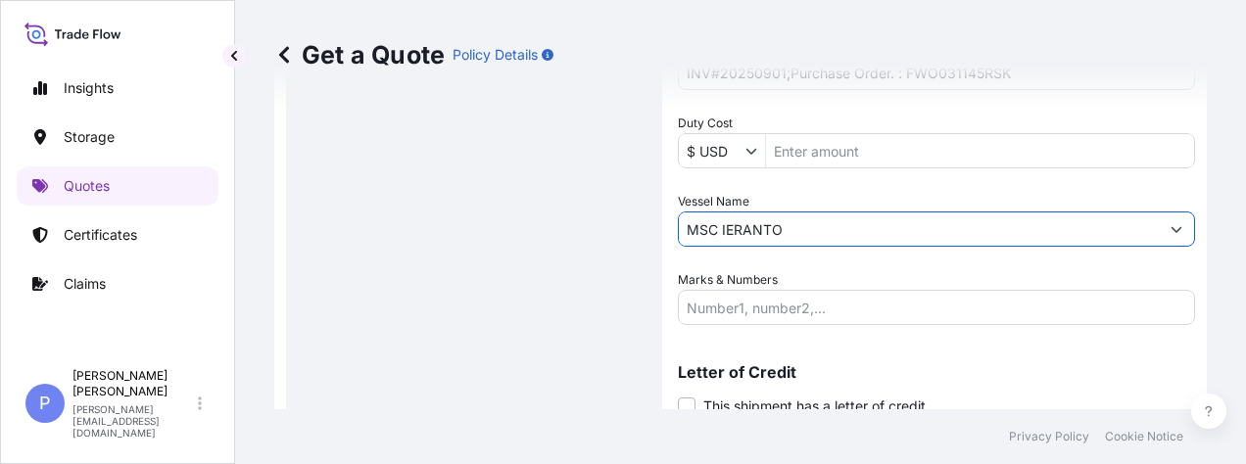
type input "MSC IERANTO"
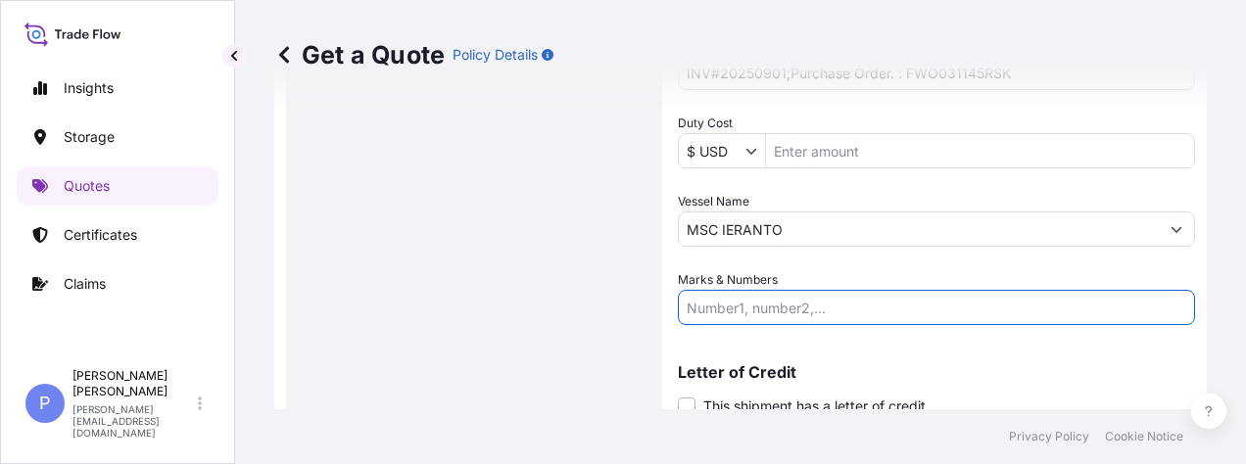
click at [871, 311] on input "Marks & Numbers" at bounding box center [936, 307] width 517 height 35
type input "NA"
click at [875, 352] on div "Letter of Credit This shipment has a letter of credit Letter of credit * Letter…" at bounding box center [936, 378] width 517 height 75
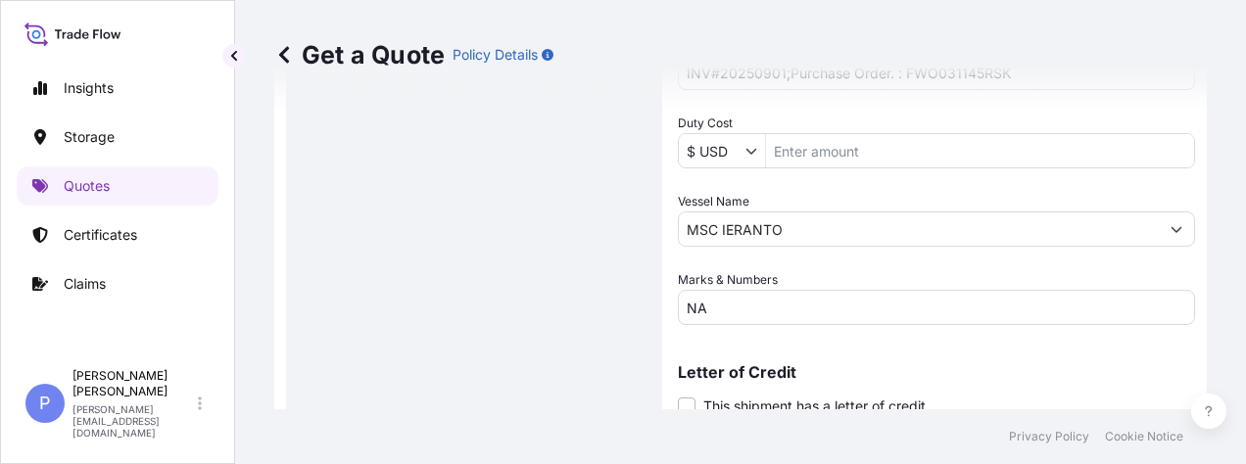
scroll to position [1052, 0]
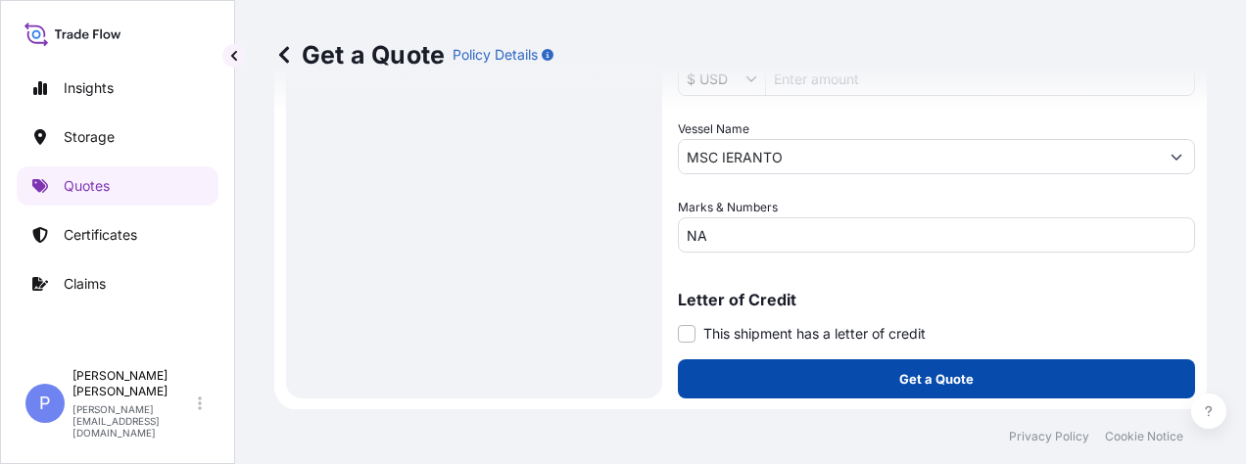
click at [890, 374] on button "Get a Quote" at bounding box center [936, 378] width 517 height 39
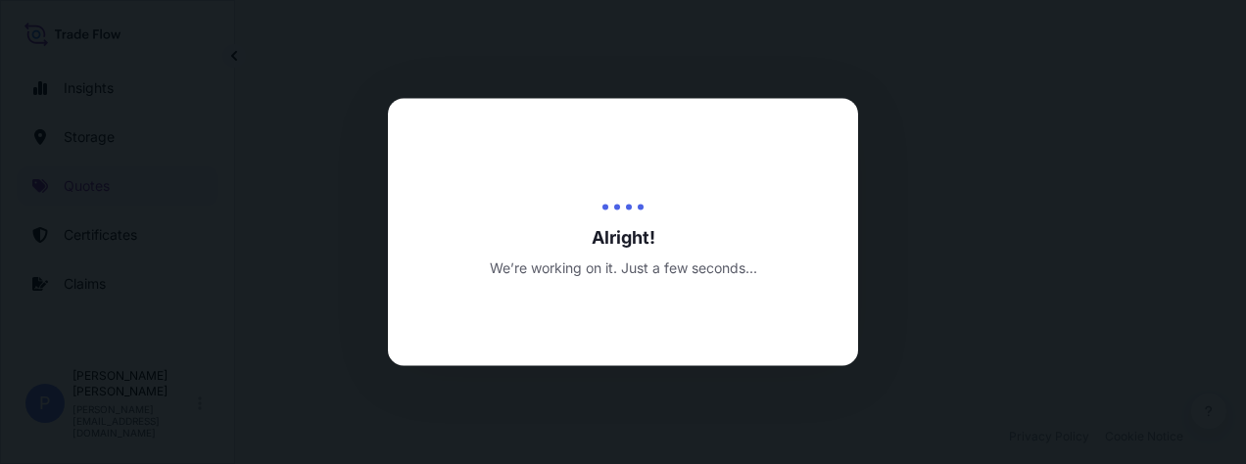
select select "Road / [GEOGRAPHIC_DATA]"
select select "Water"
select select "Road / [GEOGRAPHIC_DATA]"
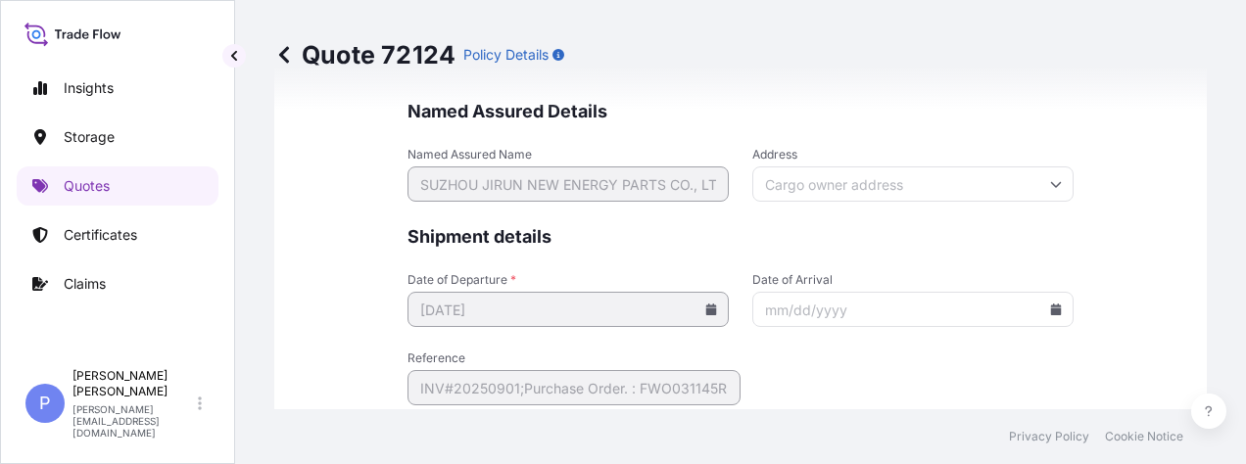
scroll to position [5209, 0]
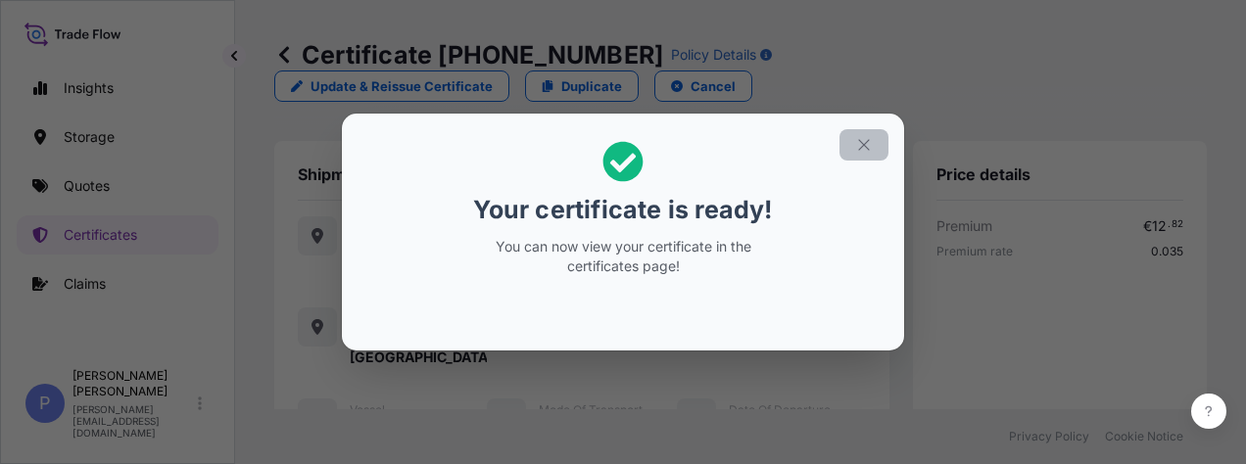
click at [863, 145] on icon "button" at bounding box center [864, 145] width 18 height 18
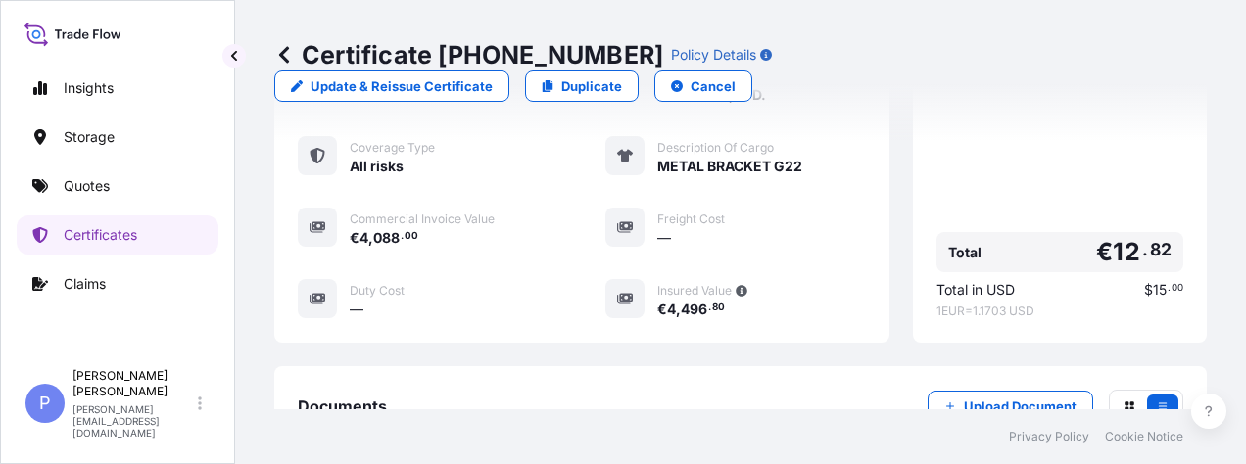
scroll to position [794, 0]
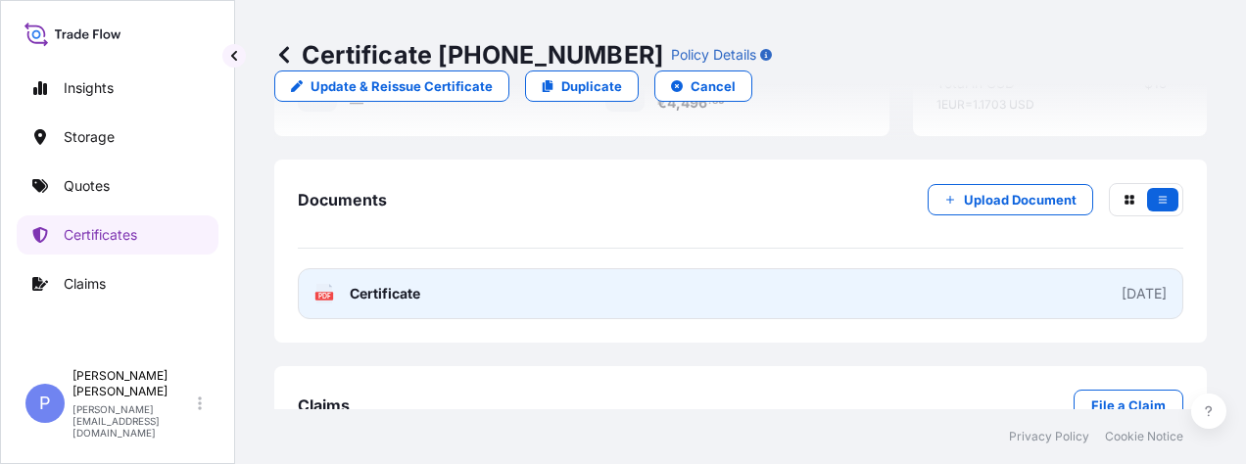
click at [1121, 284] on div "[DATE]" at bounding box center [1143, 294] width 45 height 20
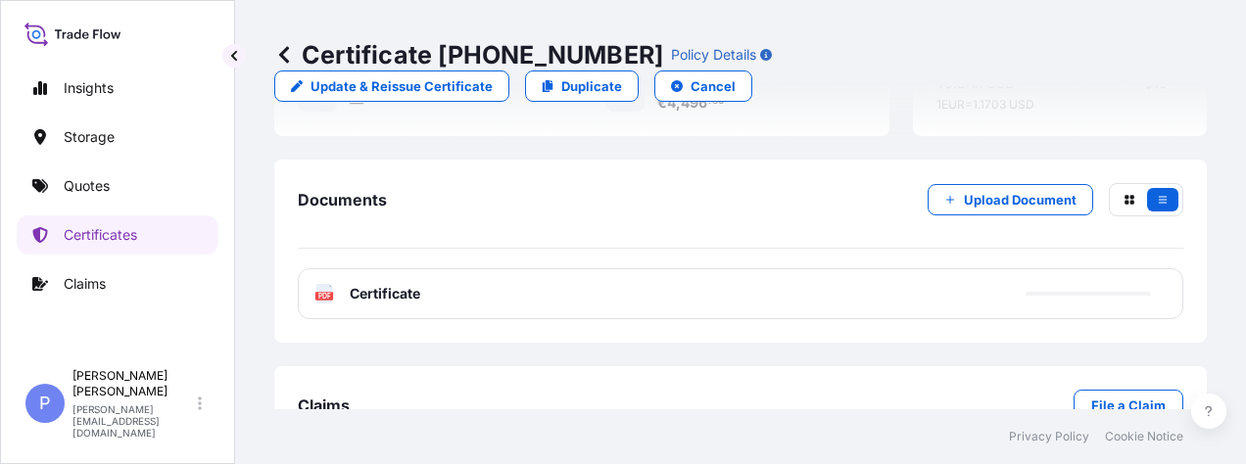
click at [590, 183] on div "Documents Upload Document" at bounding box center [740, 216] width 885 height 66
